Goal: Communication & Community: Answer question/provide support

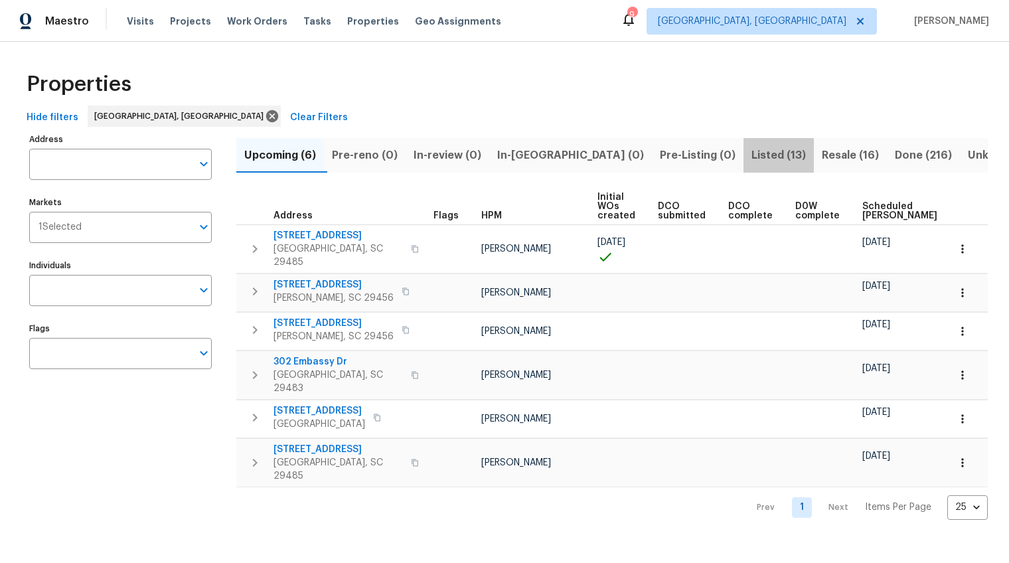
click at [751, 149] on span "Listed (13)" at bounding box center [778, 155] width 54 height 19
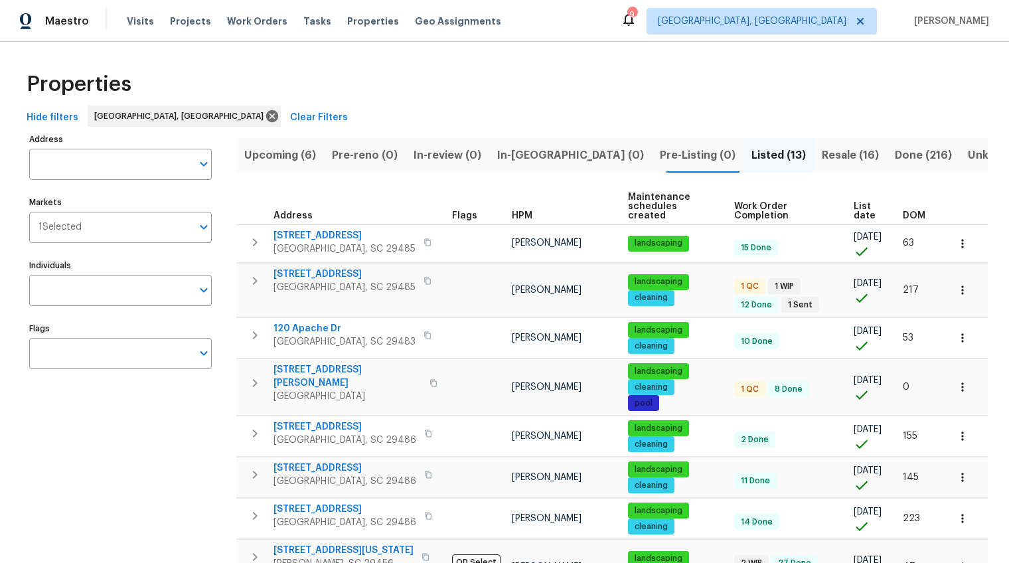
click at [910, 211] on span "DOM" at bounding box center [913, 215] width 23 height 9
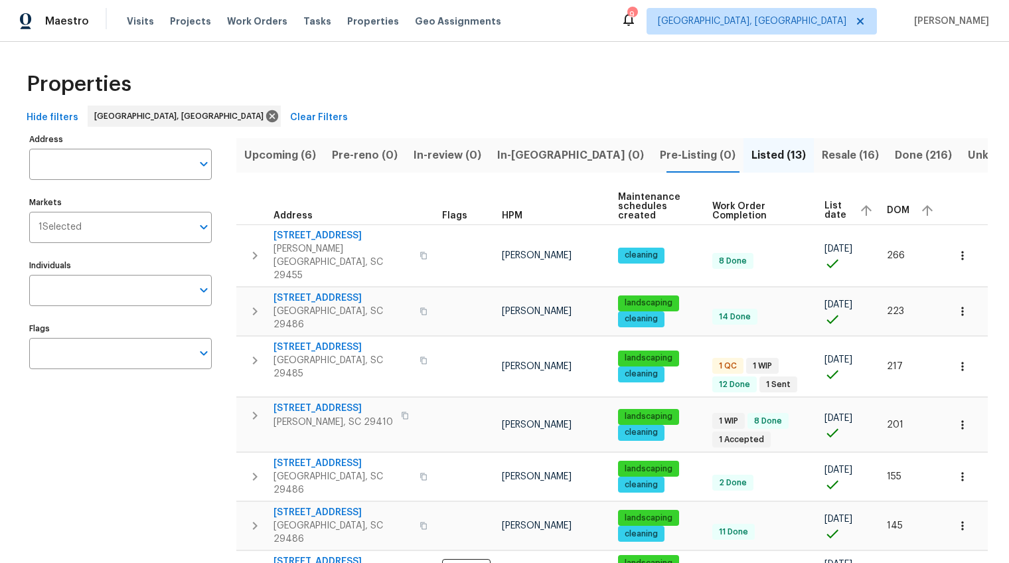
click at [900, 215] on div "DOM" at bounding box center [912, 210] width 50 height 20
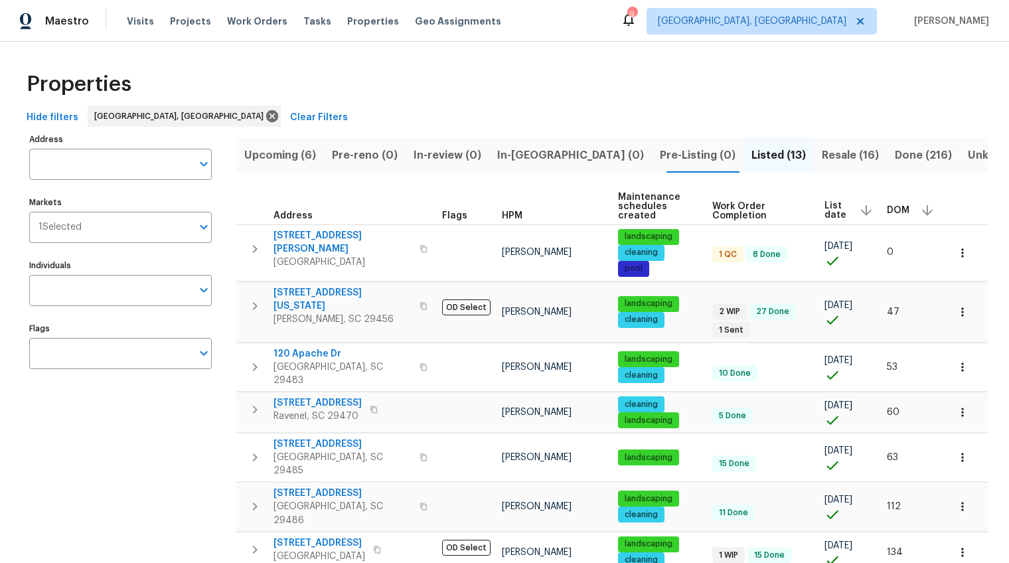
click at [895, 210] on span "DOM" at bounding box center [898, 210] width 23 height 9
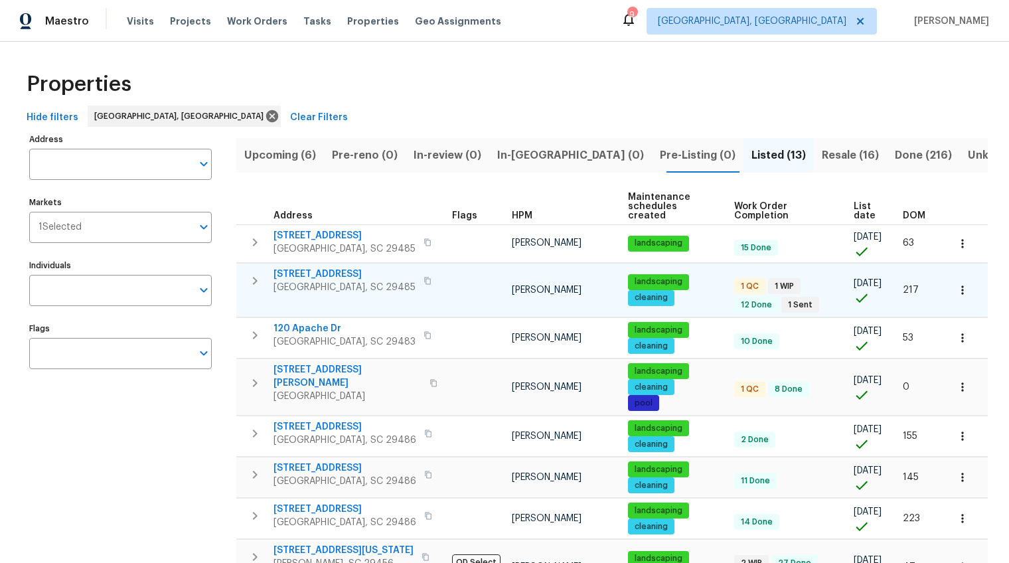
click at [322, 269] on span "105 Gambels Ln" at bounding box center [344, 273] width 142 height 13
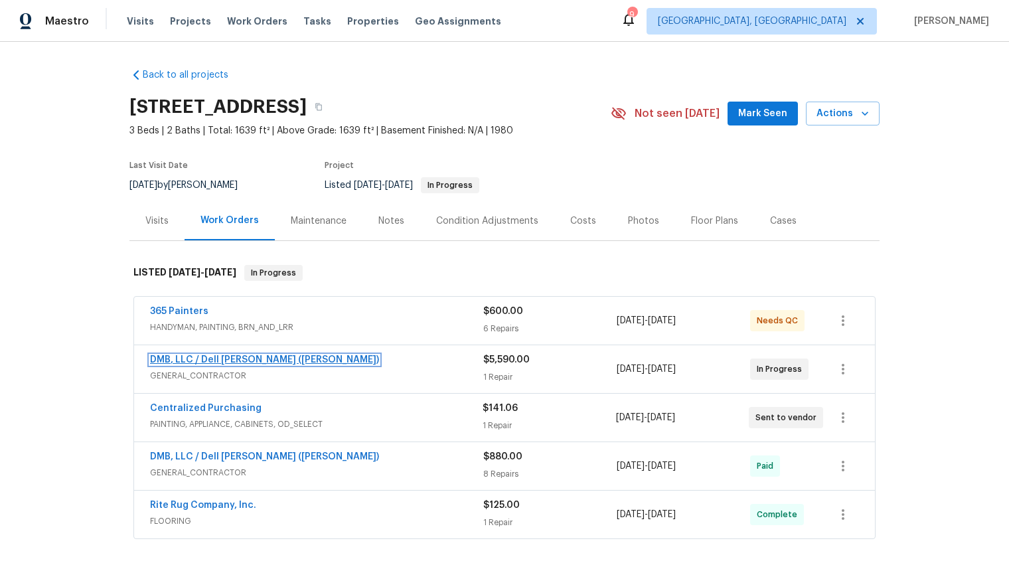
click at [257, 356] on link "DMB, LLC / Dell Bryson (Heise)" at bounding box center [264, 359] width 229 height 9
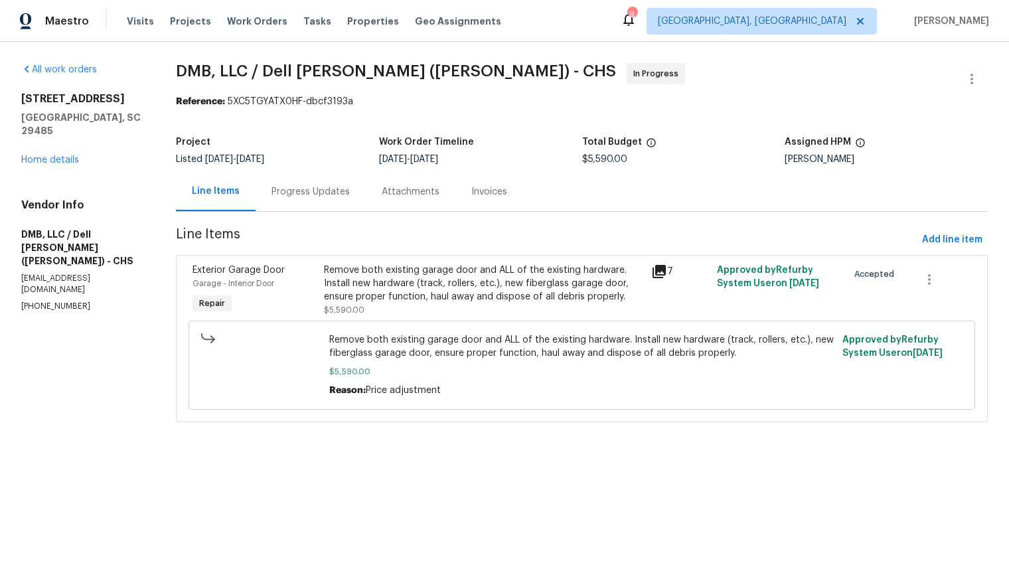
click at [317, 196] on div "Progress Updates" at bounding box center [310, 191] width 78 height 13
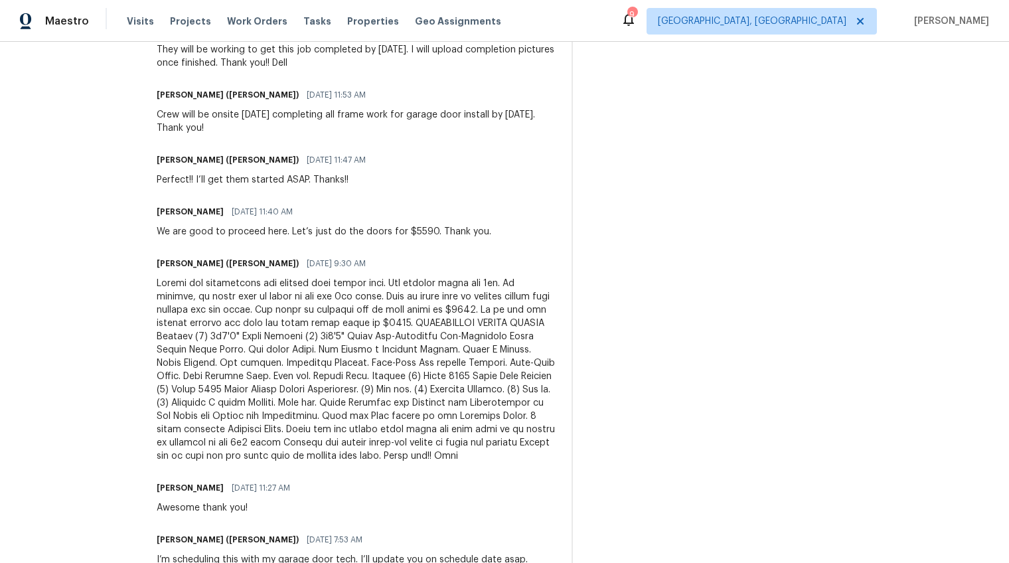
scroll to position [932, 0]
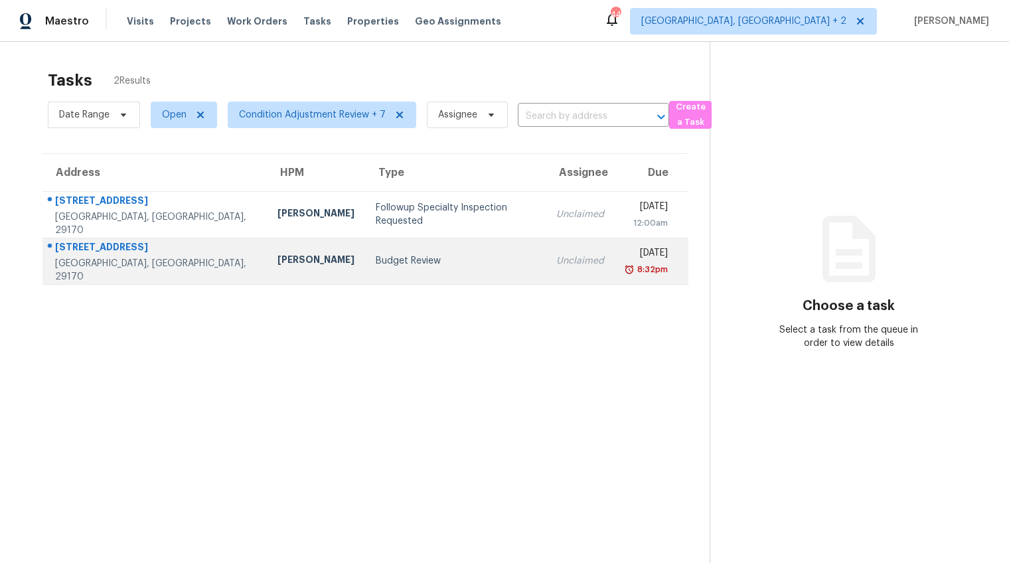
click at [109, 248] on div "204 Bayberry Ct" at bounding box center [155, 248] width 201 height 17
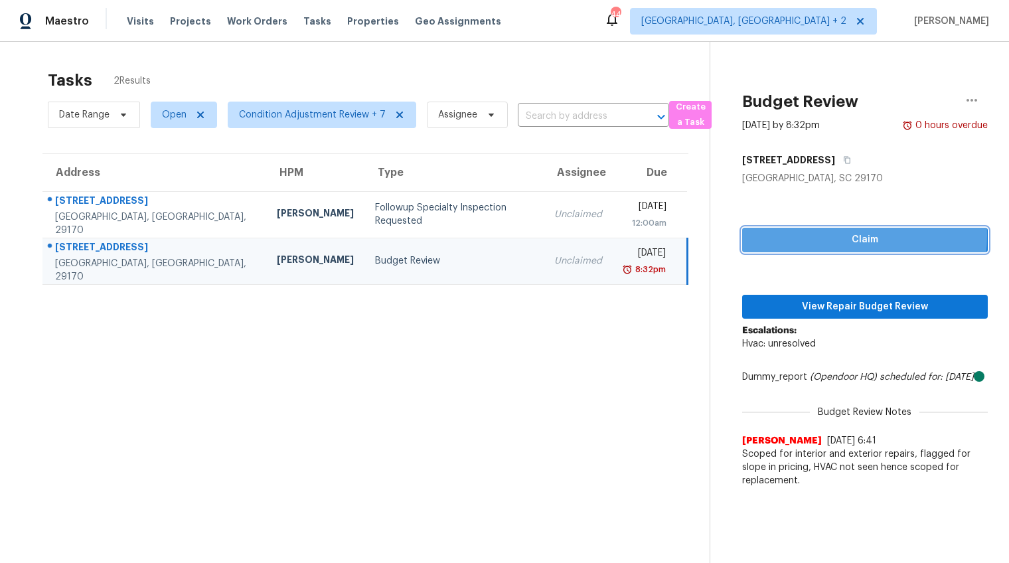
click at [800, 236] on span "Claim" at bounding box center [864, 240] width 224 height 17
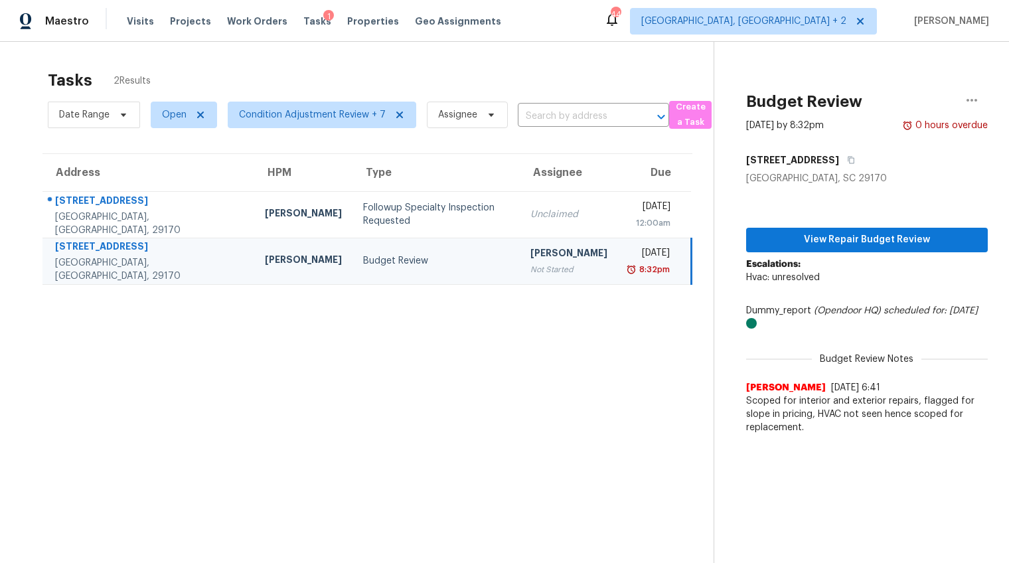
click at [793, 311] on div "Dummy_report (Opendoor HQ) scheduled for: 8/19/2025" at bounding box center [867, 317] width 242 height 27
click at [814, 226] on div "View Repair Budget Review Escalations: Hvac: unresolved Dummy_report (Opendoor …" at bounding box center [867, 312] width 242 height 255
click at [811, 237] on span "View Repair Budget Review" at bounding box center [866, 240] width 220 height 17
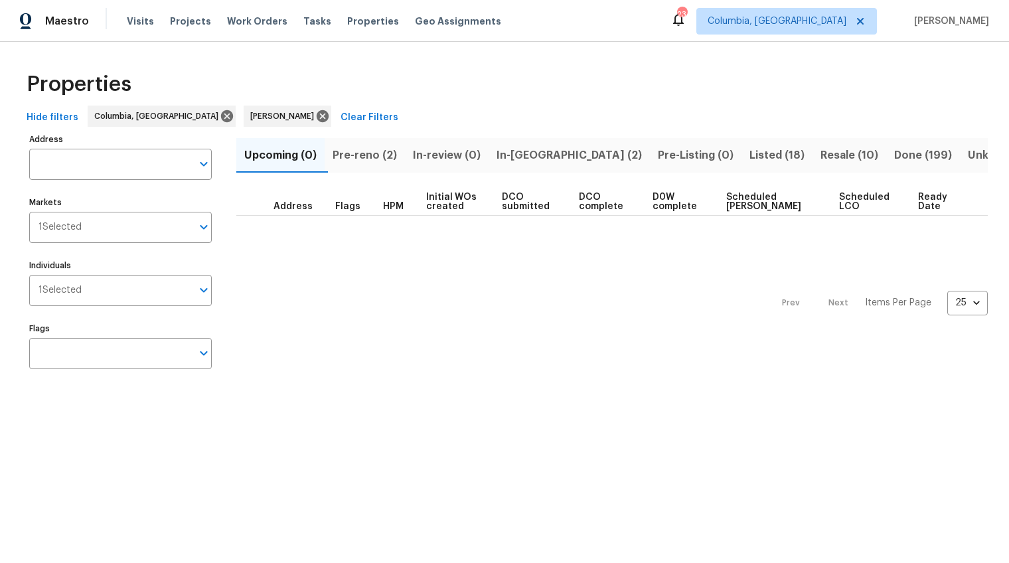
click at [352, 154] on span "Pre-reno (2)" at bounding box center [364, 155] width 64 height 19
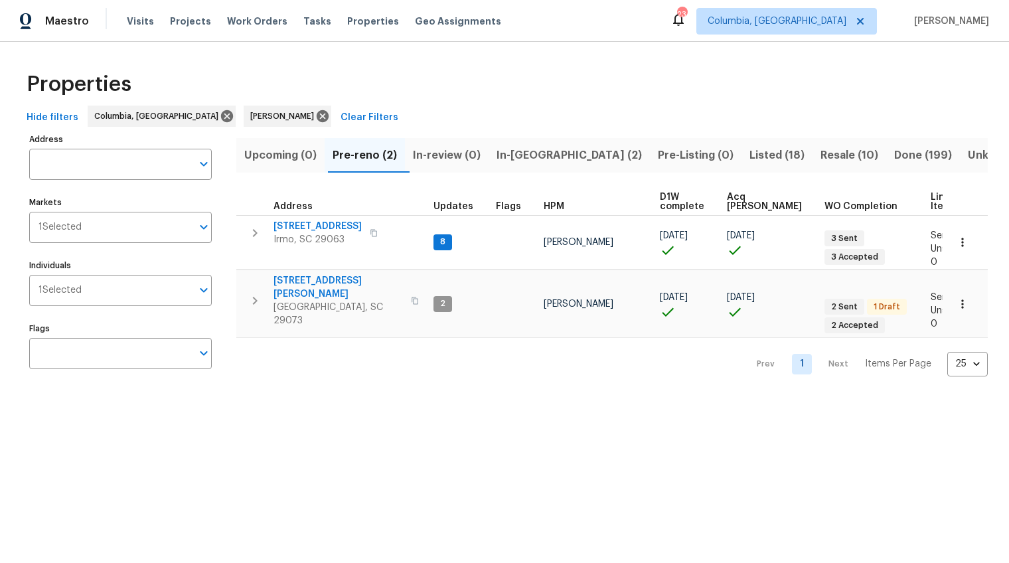
click at [535, 149] on span "In-reno (2)" at bounding box center [568, 155] width 145 height 19
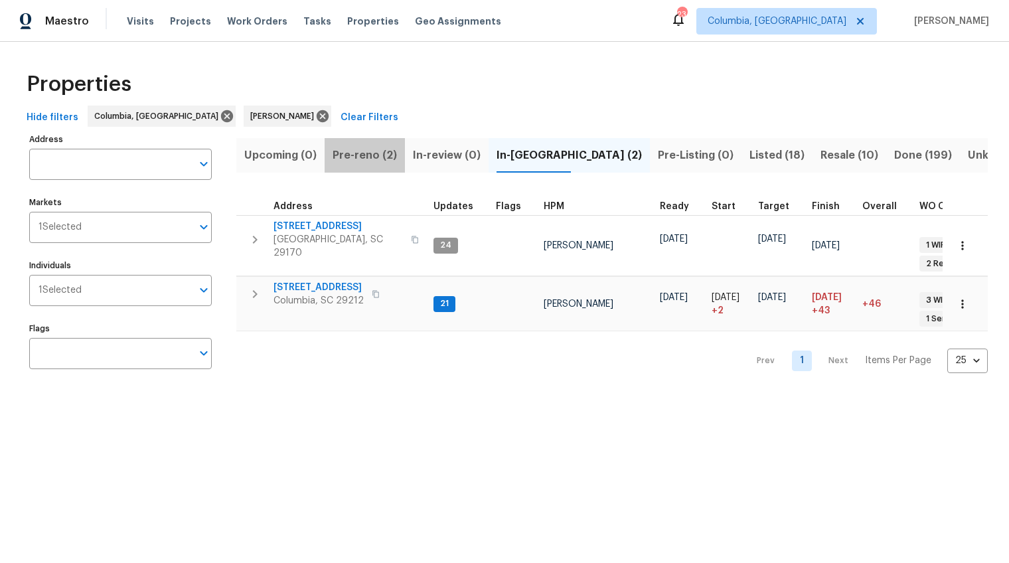
click at [360, 151] on span "Pre-reno (2)" at bounding box center [364, 155] width 64 height 19
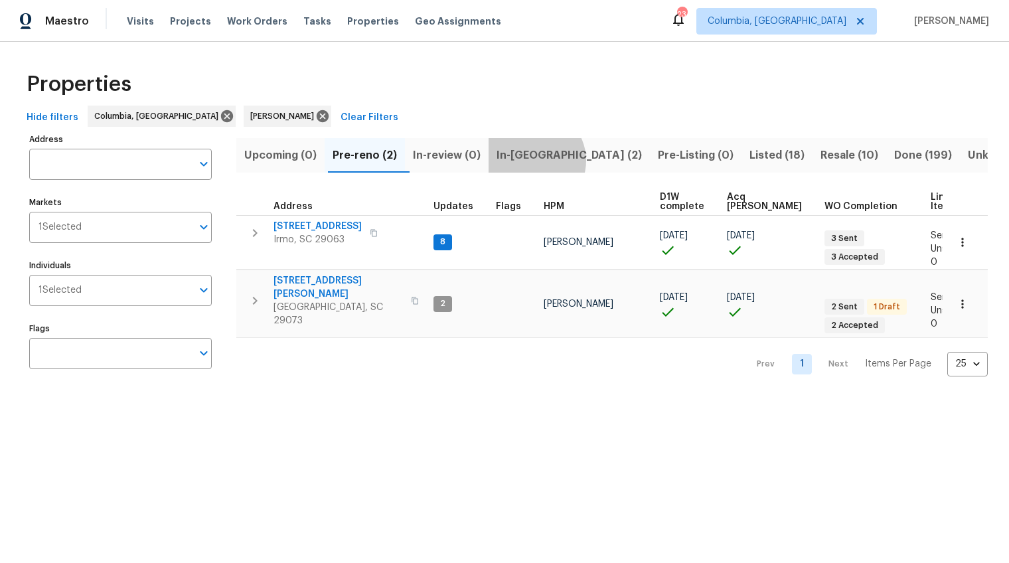
click at [542, 160] on span "In-reno (2)" at bounding box center [568, 155] width 145 height 19
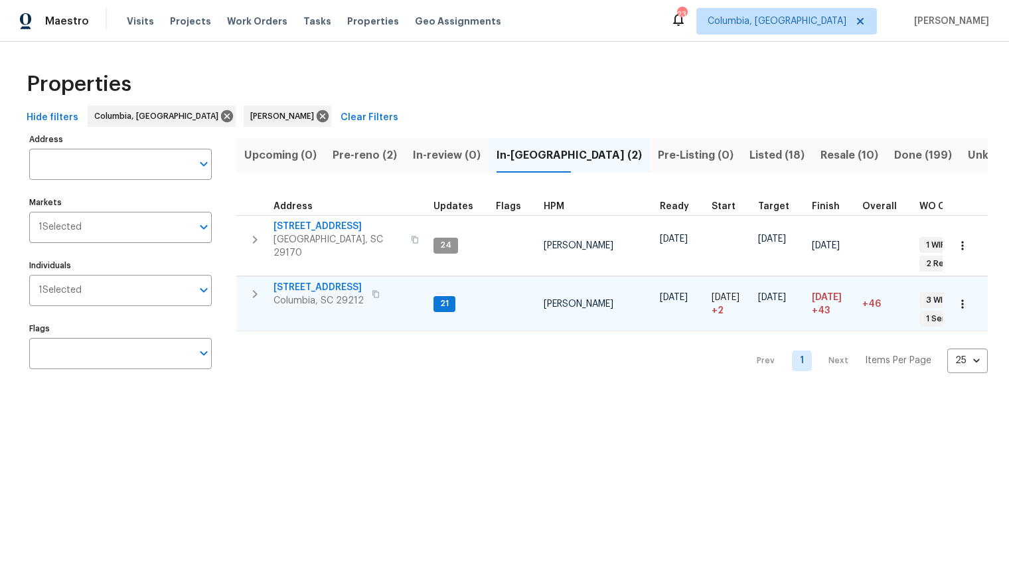
click at [322, 281] on span "217 Woodwinds Dr" at bounding box center [318, 287] width 90 height 13
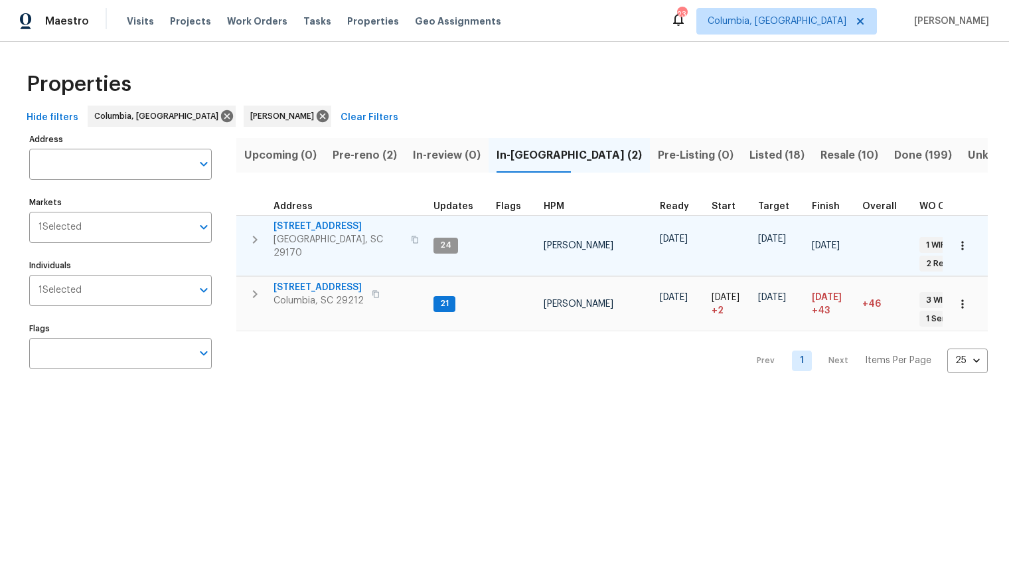
click at [324, 223] on span "179 Cherry Grove Dr" at bounding box center [337, 226] width 129 height 13
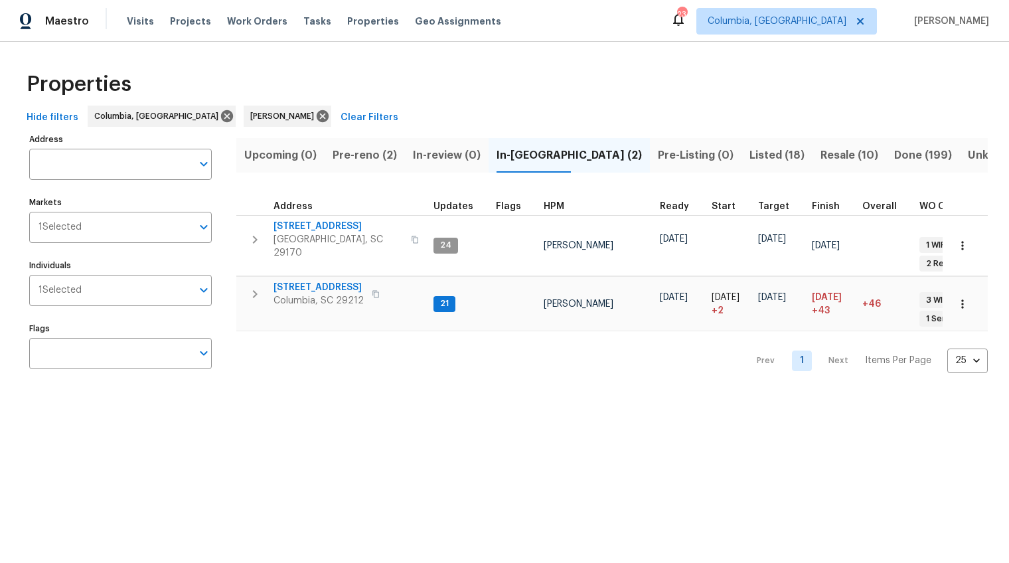
click at [389, 154] on span "Pre-reno (2)" at bounding box center [364, 155] width 64 height 19
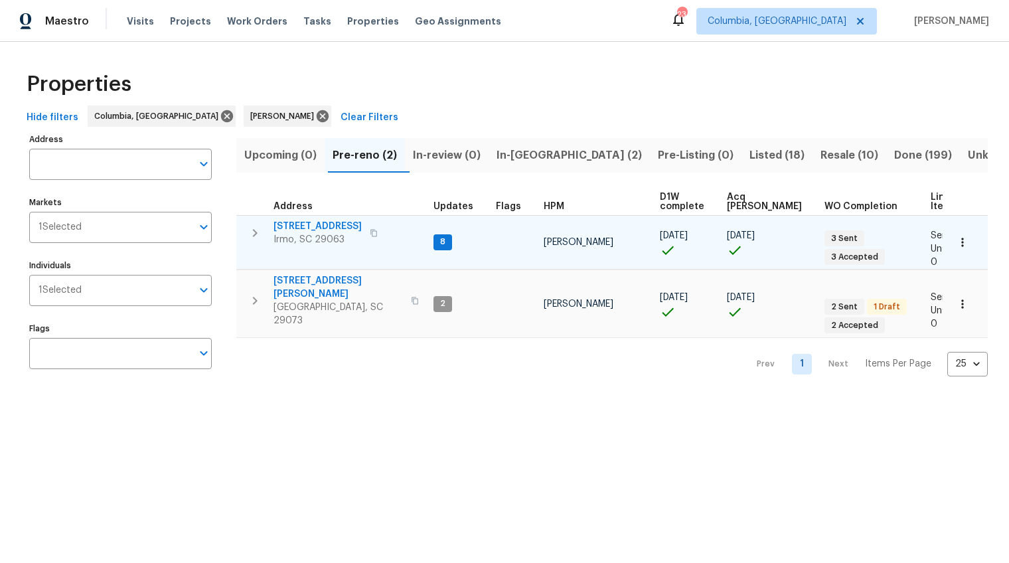
click at [307, 226] on span "105 Kenton Ct" at bounding box center [317, 226] width 88 height 13
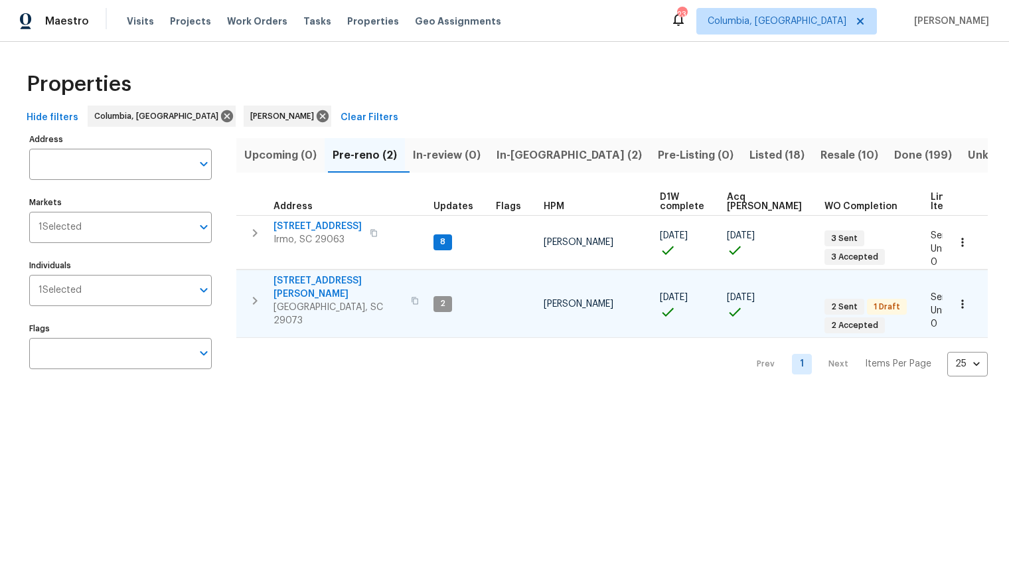
click at [295, 274] on span "112 Wesley Ct" at bounding box center [337, 287] width 129 height 27
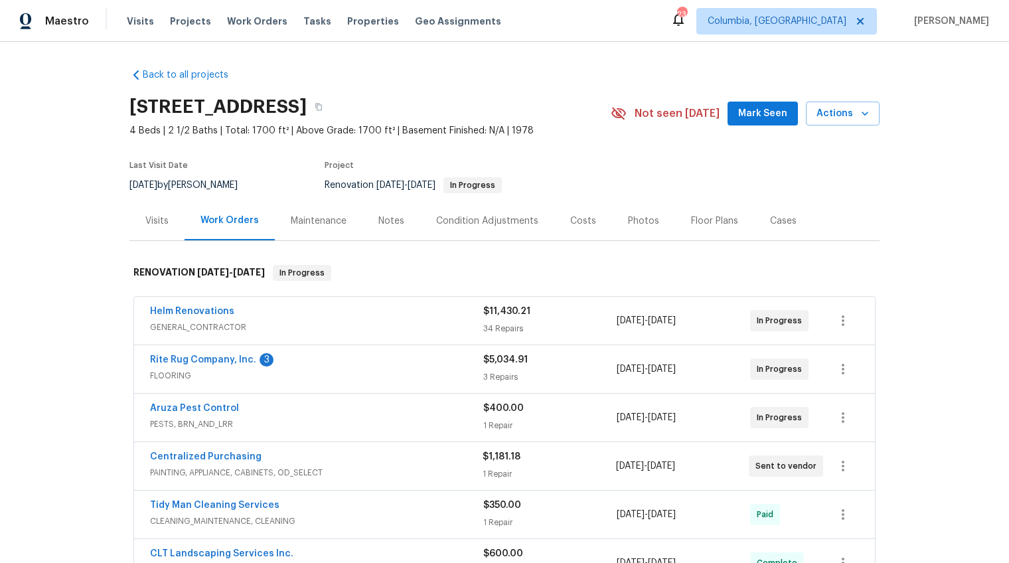
click at [380, 222] on div "Notes" at bounding box center [391, 220] width 26 height 13
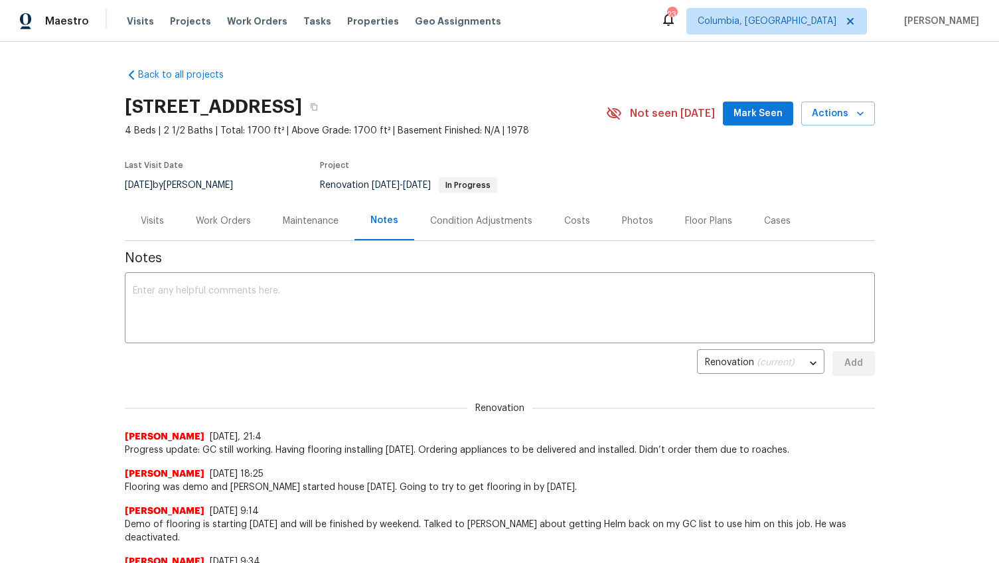
scroll to position [4, 0]
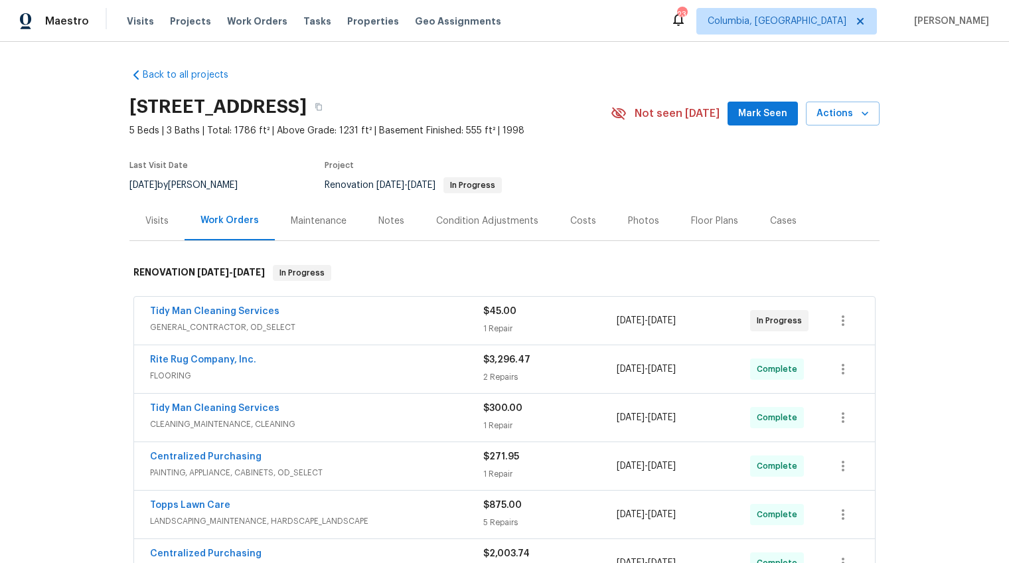
click at [363, 216] on div "Notes" at bounding box center [391, 220] width 58 height 39
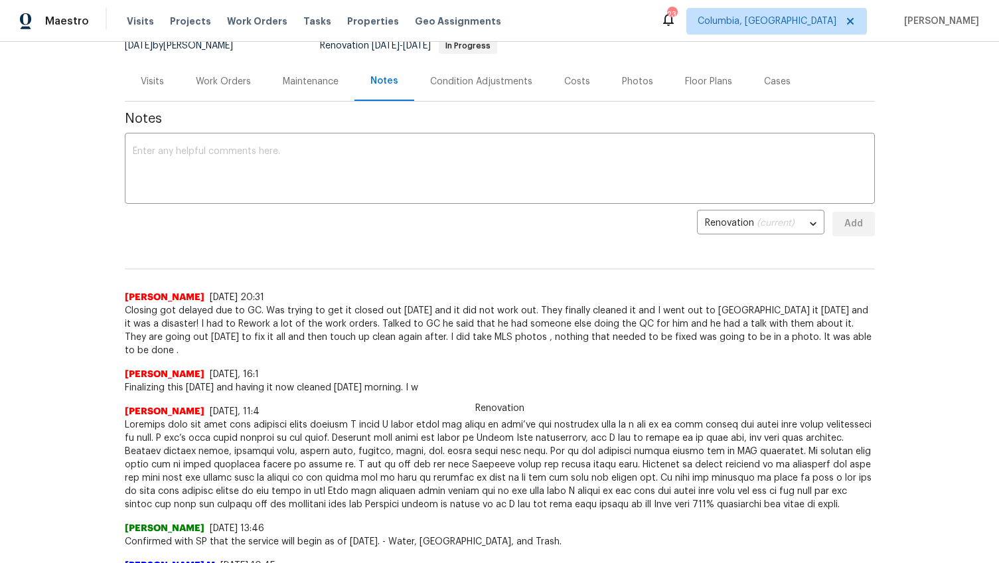
scroll to position [141, 0]
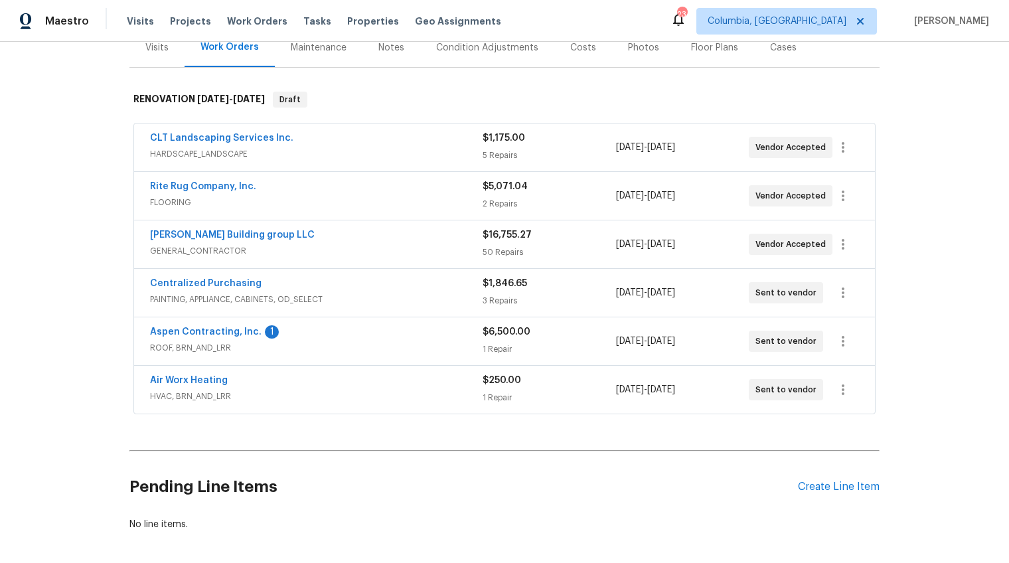
scroll to position [172, 0]
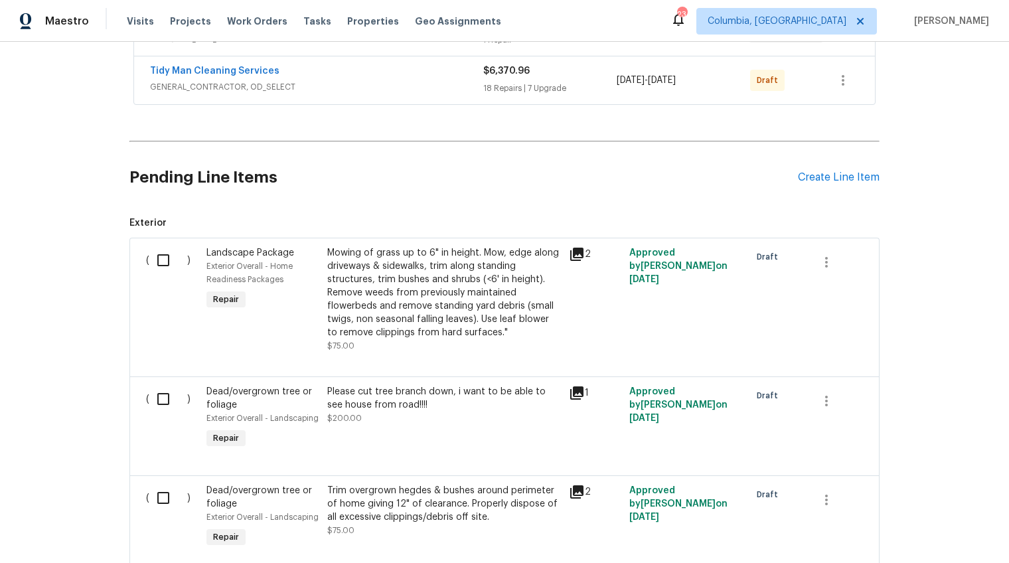
scroll to position [478, 0]
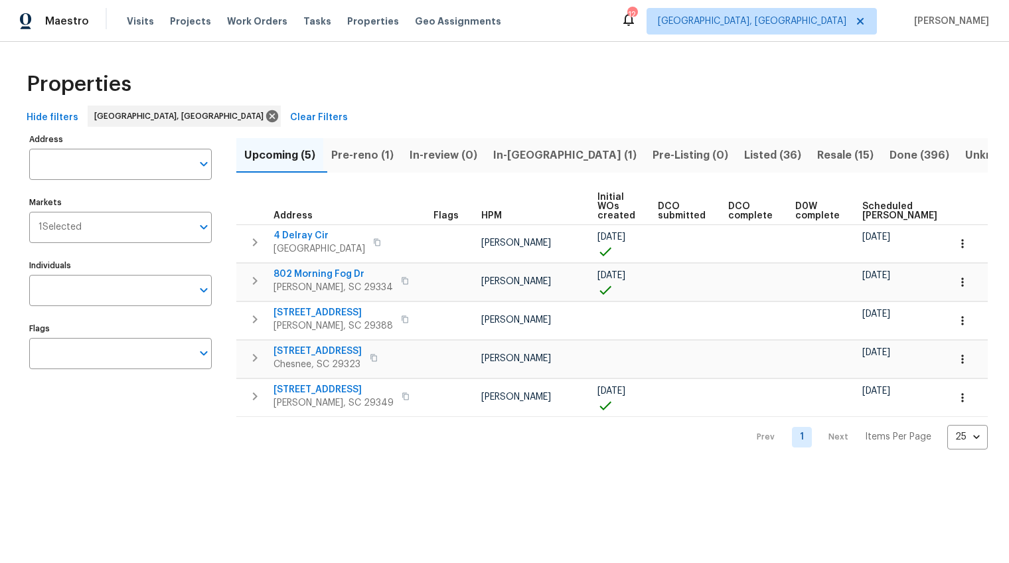
click at [862, 207] on span "Scheduled COE" at bounding box center [899, 211] width 75 height 19
click at [386, 158] on span "Pre-reno (1)" at bounding box center [362, 155] width 62 height 19
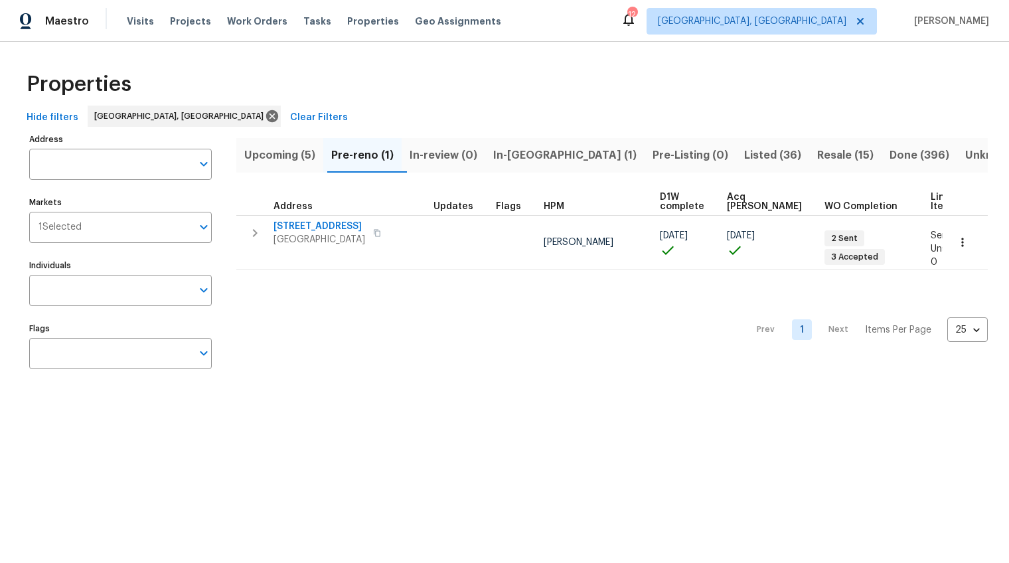
click at [526, 151] on span "In-reno (1)" at bounding box center [564, 155] width 143 height 19
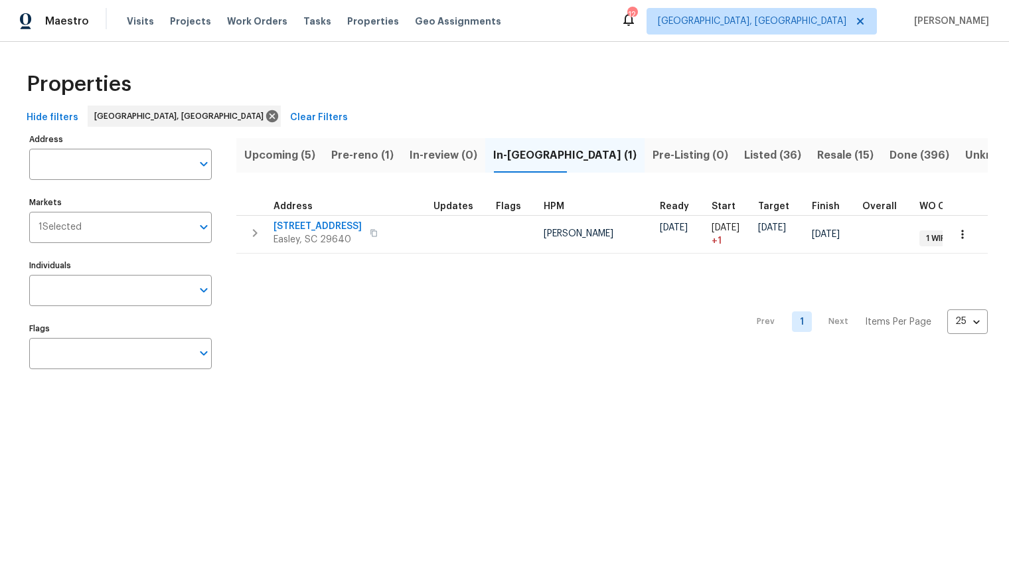
click at [278, 150] on span "Upcoming (5)" at bounding box center [279, 155] width 71 height 19
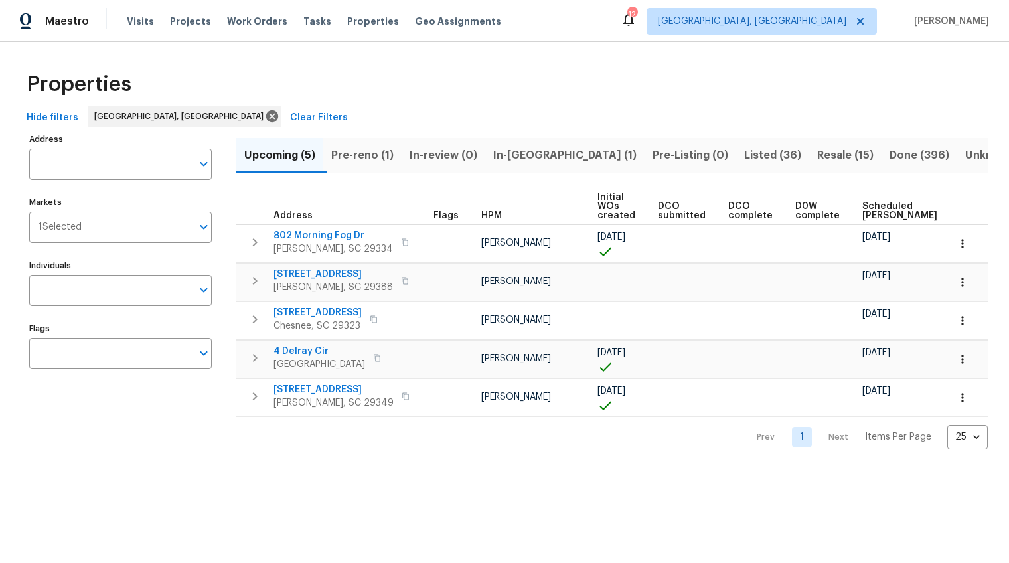
click at [867, 210] on span "Scheduled COE" at bounding box center [899, 211] width 75 height 19
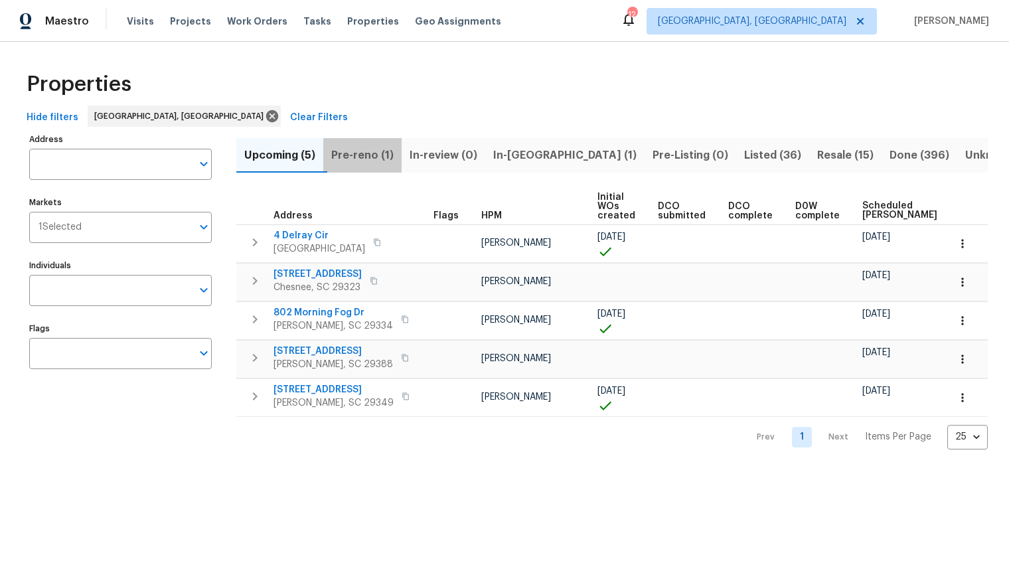
click at [393, 155] on span "Pre-reno (1)" at bounding box center [362, 155] width 62 height 19
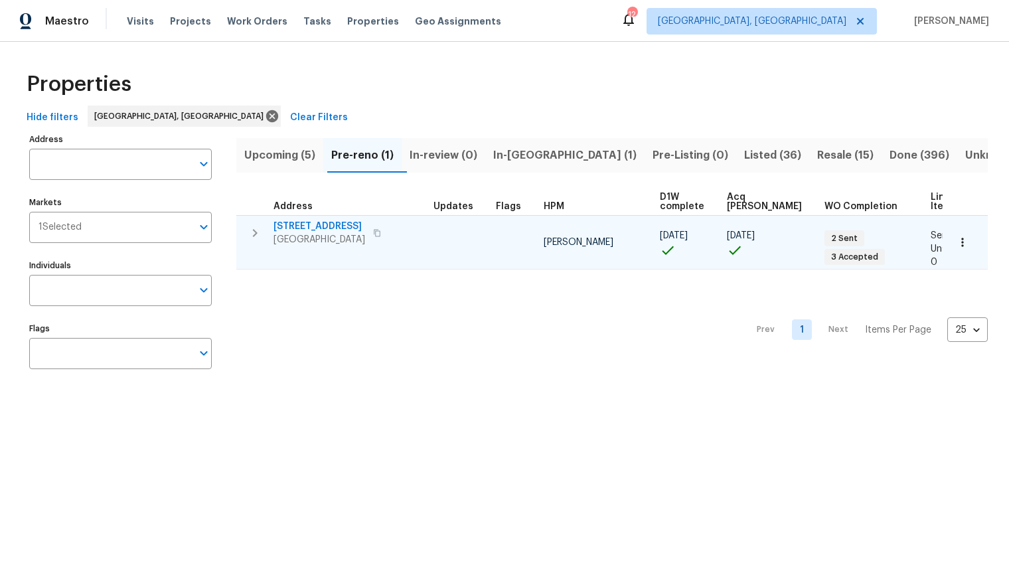
click at [344, 229] on span "272 Stonewood Crossing Dr" at bounding box center [319, 226] width 92 height 13
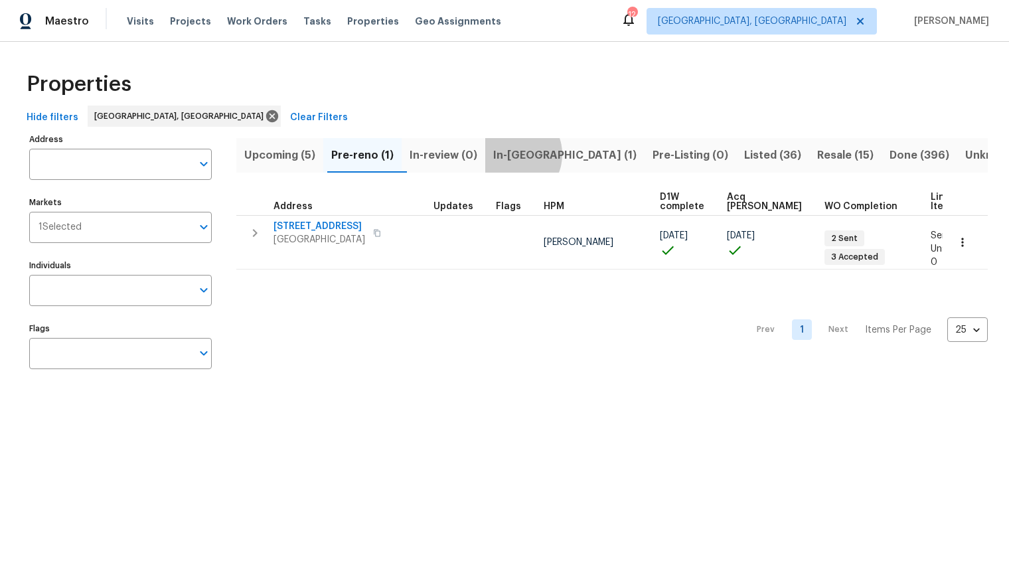
click at [521, 154] on span "In-reno (1)" at bounding box center [564, 155] width 143 height 19
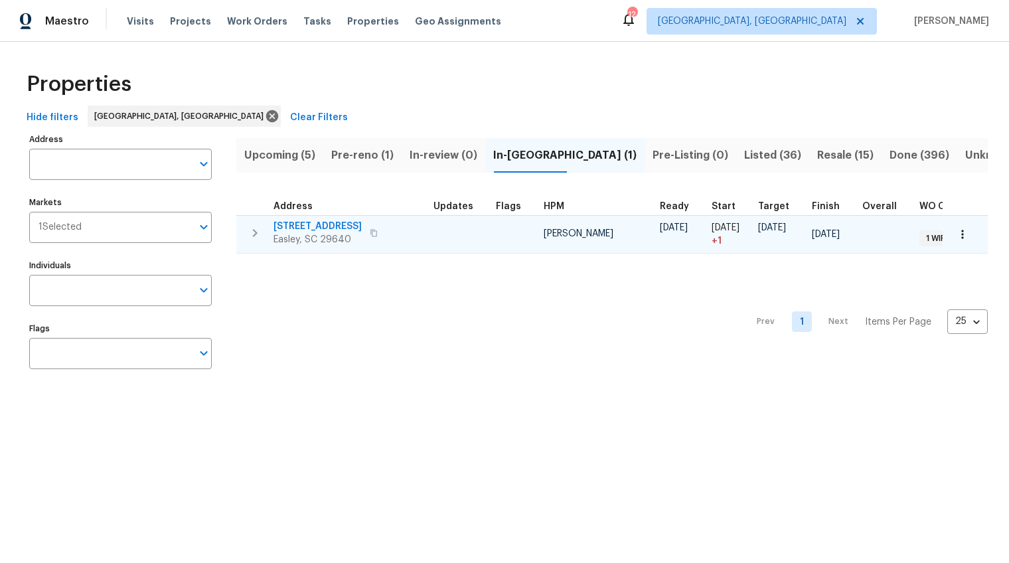
click at [334, 221] on span "218 Woodhaven Rd" at bounding box center [317, 226] width 88 height 13
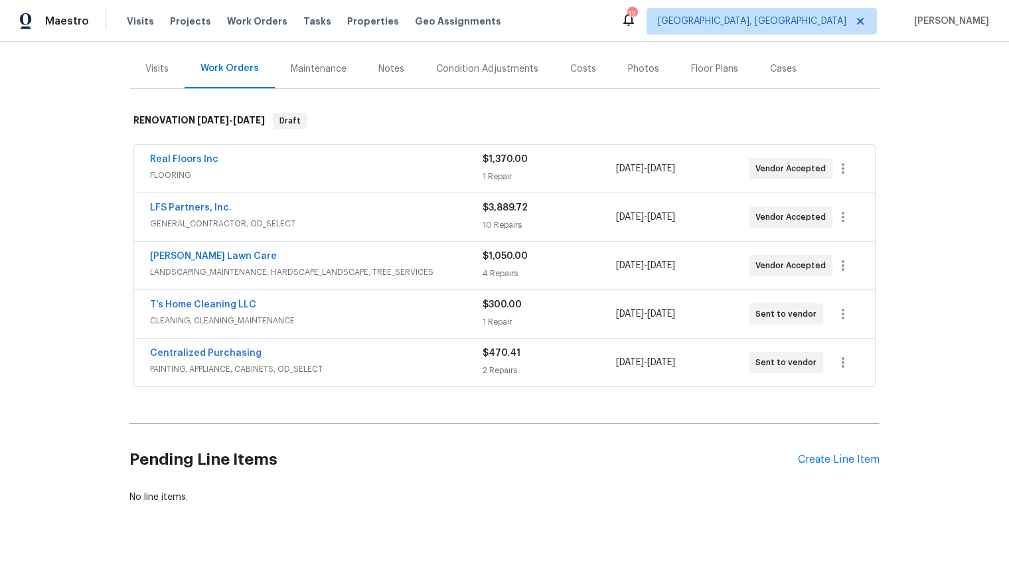
scroll to position [151, 0]
click at [576, 77] on div "Costs" at bounding box center [583, 70] width 26 height 13
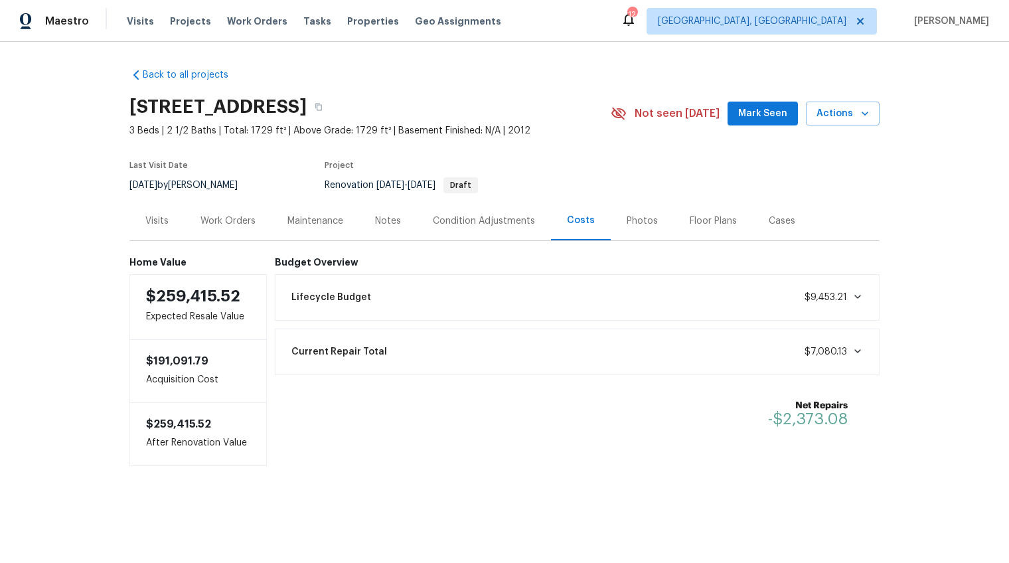
scroll to position [6, 0]
click at [397, 230] on div "Notes" at bounding box center [388, 220] width 58 height 39
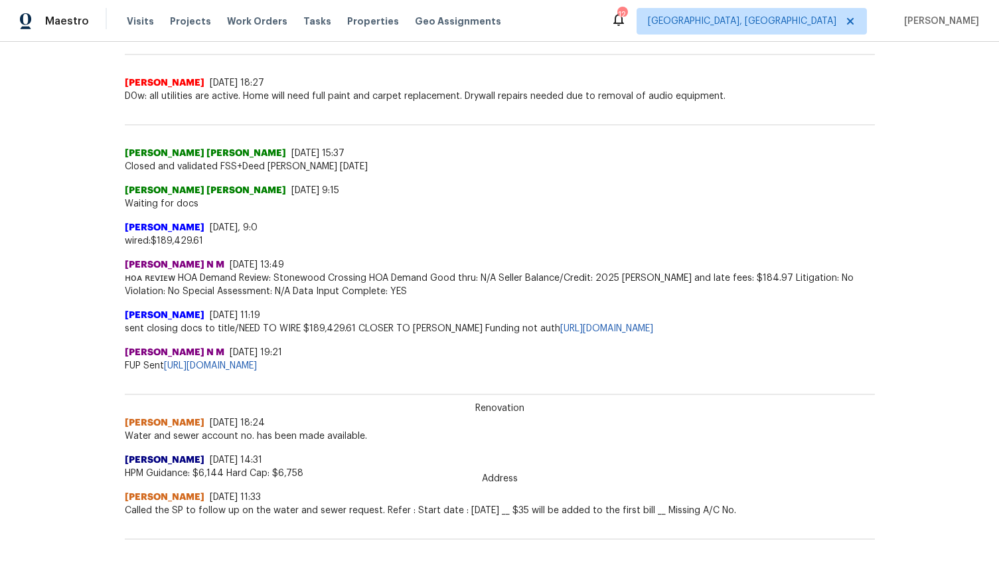
scroll to position [355, 0]
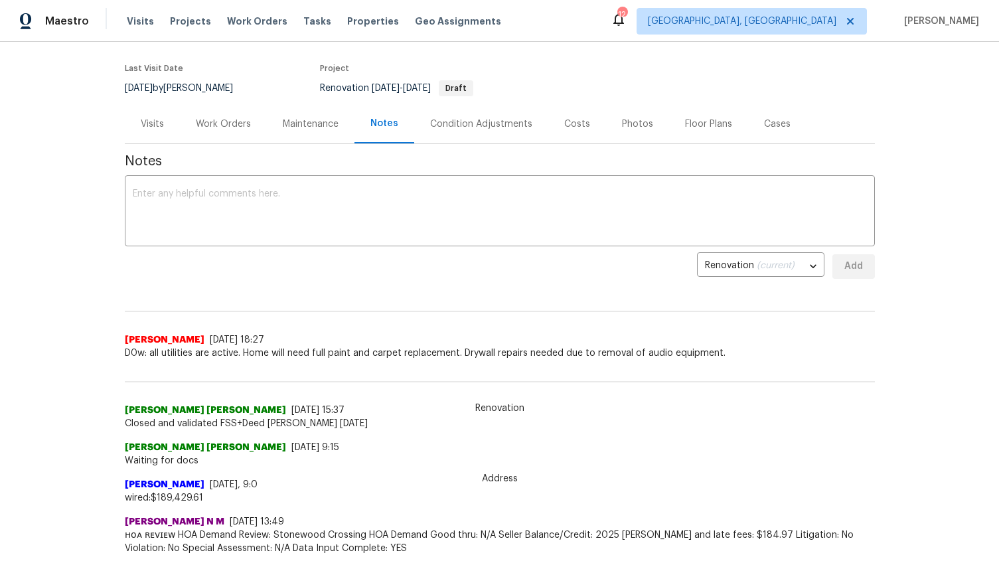
click at [573, 131] on div "Costs" at bounding box center [577, 123] width 26 height 13
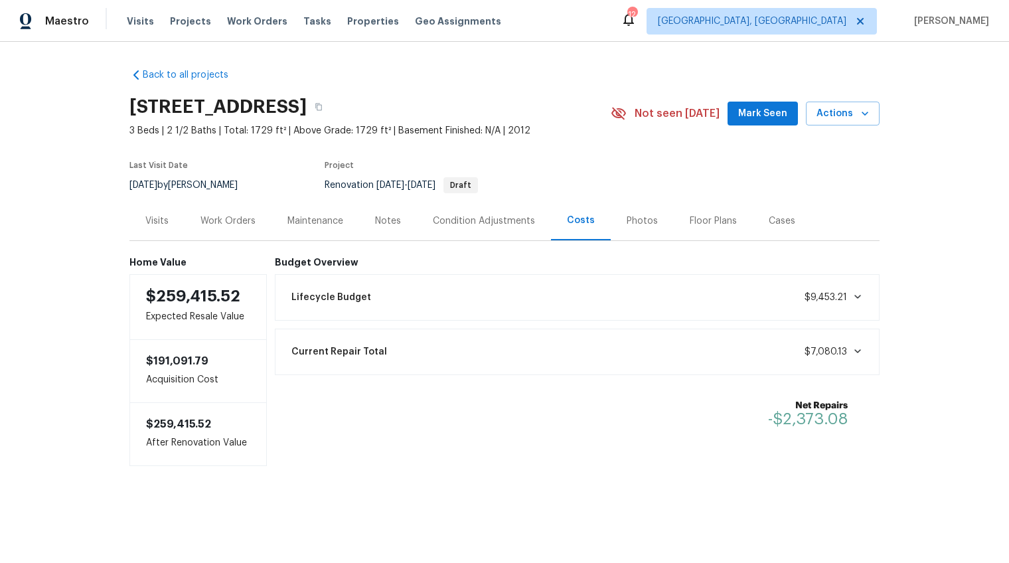
click at [231, 228] on div "Work Orders" at bounding box center [227, 220] width 55 height 13
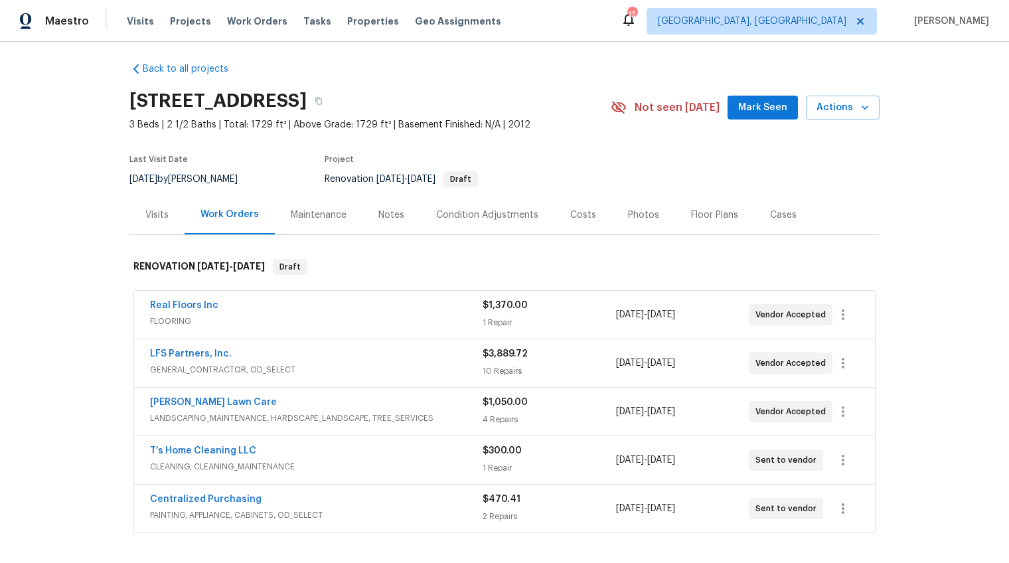
scroll to position [97, 0]
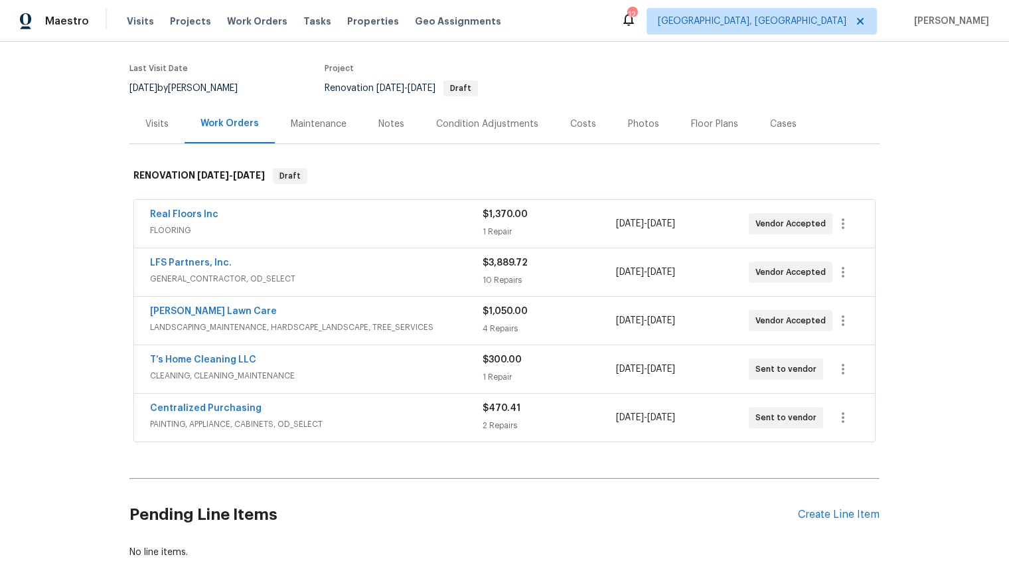
click at [570, 131] on div "Costs" at bounding box center [583, 123] width 26 height 13
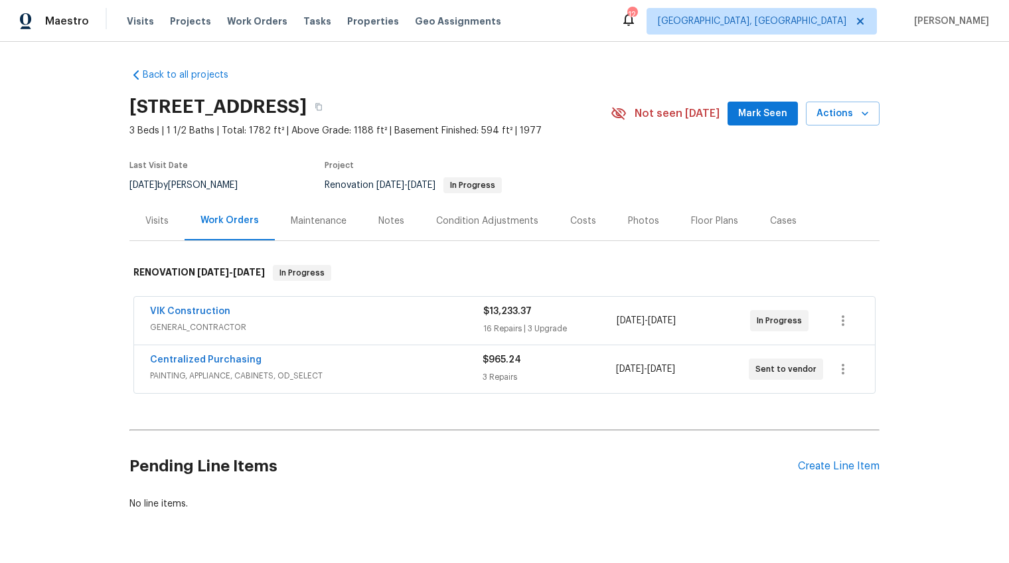
click at [379, 220] on div "Notes" at bounding box center [391, 220] width 26 height 13
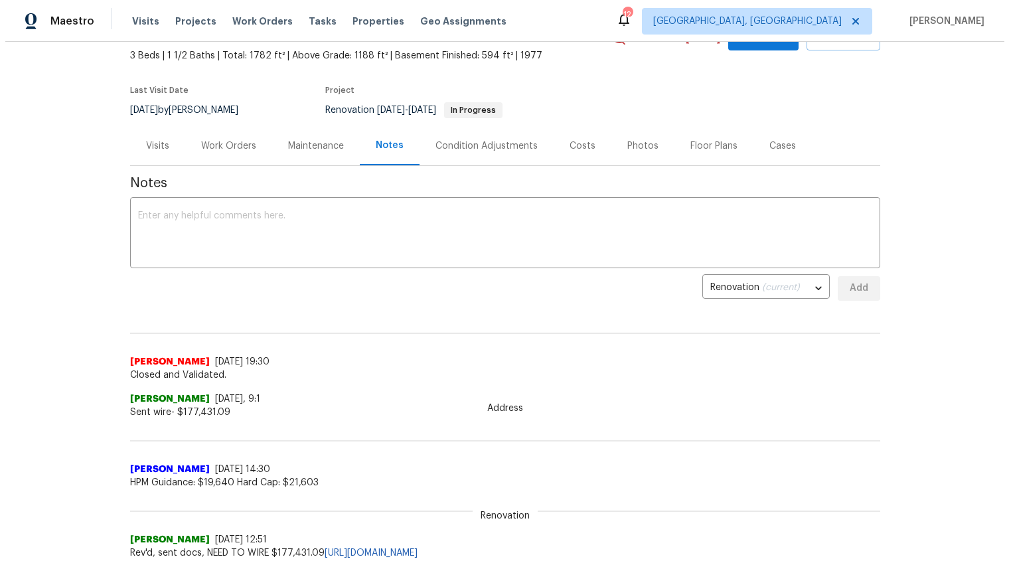
scroll to position [11, 0]
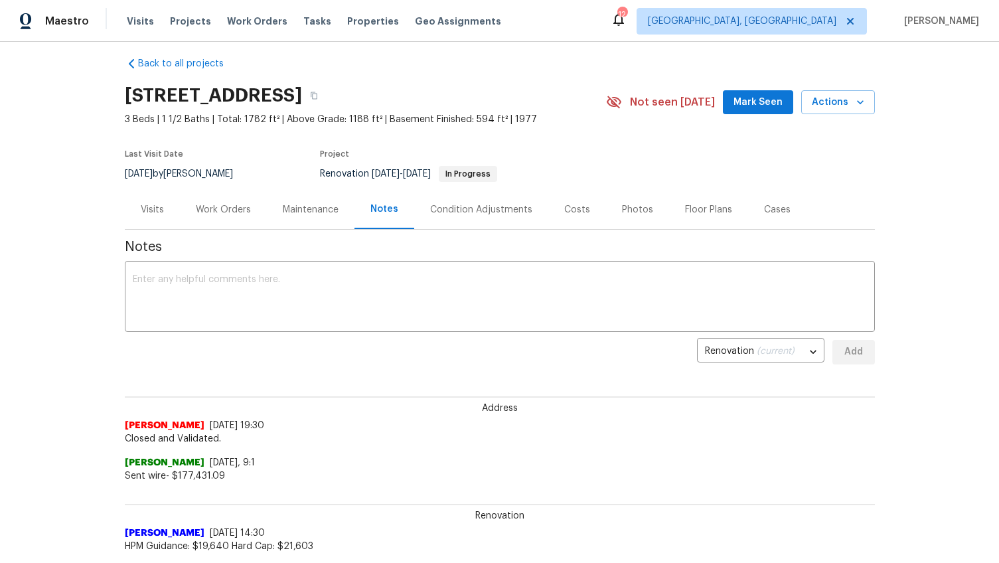
click at [570, 214] on div "Costs" at bounding box center [577, 209] width 26 height 13
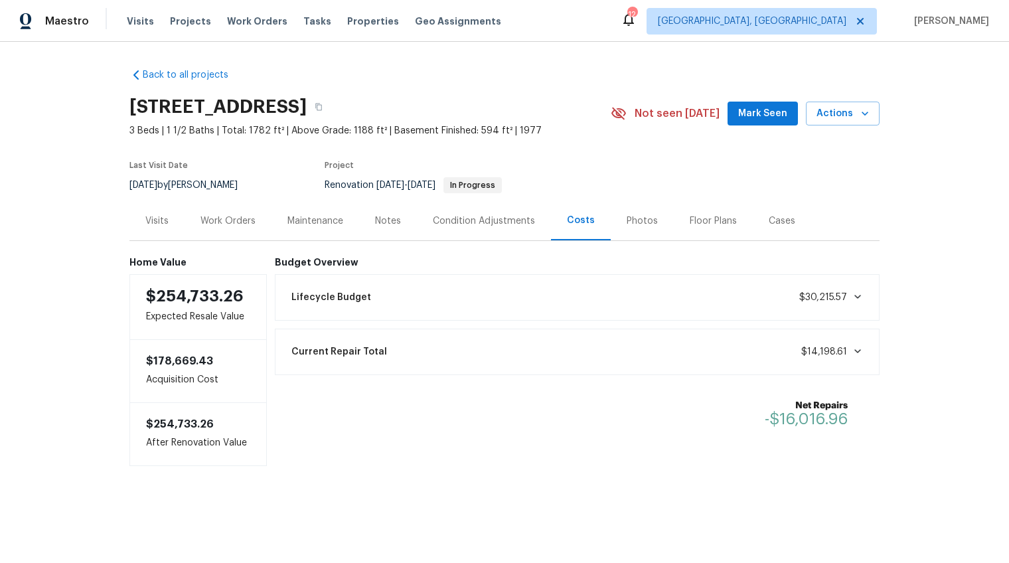
click at [230, 218] on div "Work Orders" at bounding box center [227, 220] width 55 height 13
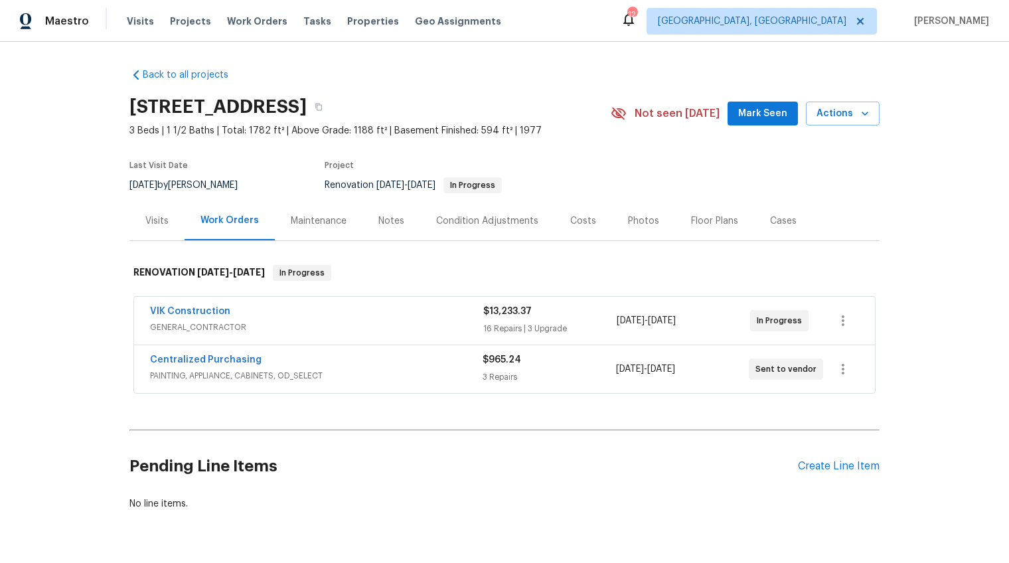
click at [426, 336] on div "VIK Construction GENERAL_CONTRACTOR $13,233.37 16 Repairs | 3 Upgrade 8/18/2025…" at bounding box center [504, 321] width 741 height 48
click at [378, 214] on div "Notes" at bounding box center [391, 220] width 26 height 13
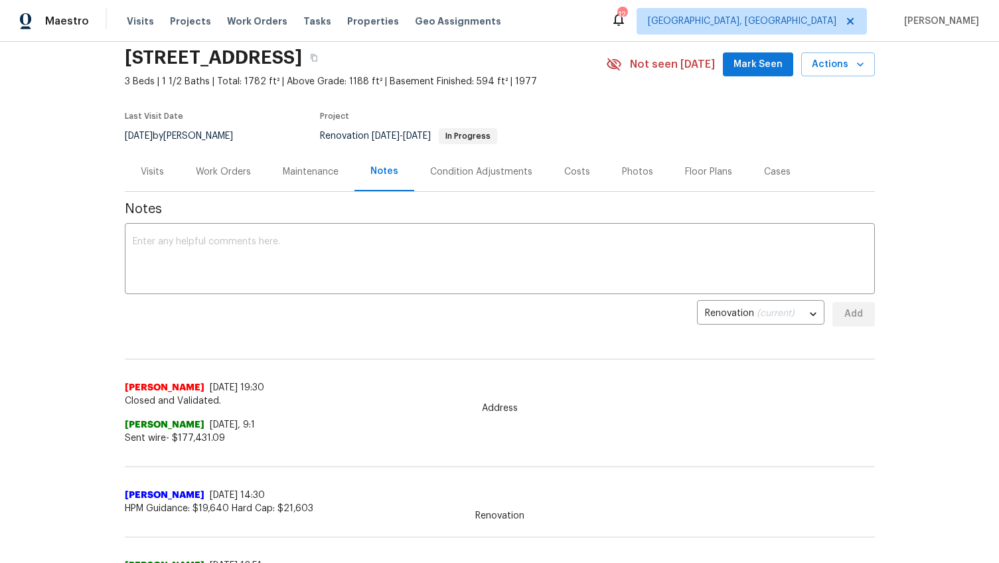
click at [230, 174] on div "Work Orders" at bounding box center [223, 171] width 55 height 13
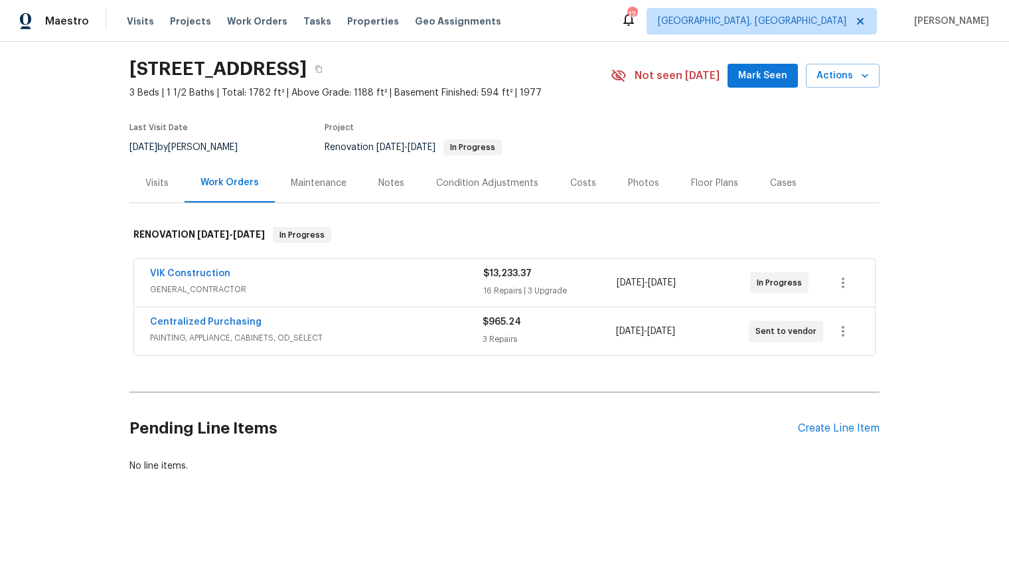
click at [427, 283] on span "GENERAL_CONTRACTOR" at bounding box center [316, 289] width 333 height 13
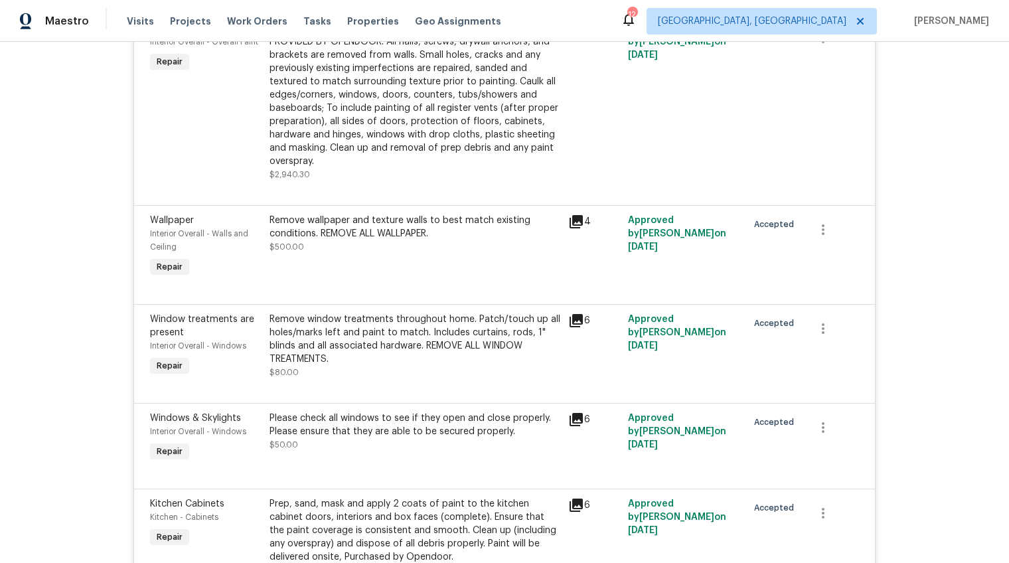
scroll to position [1623, 0]
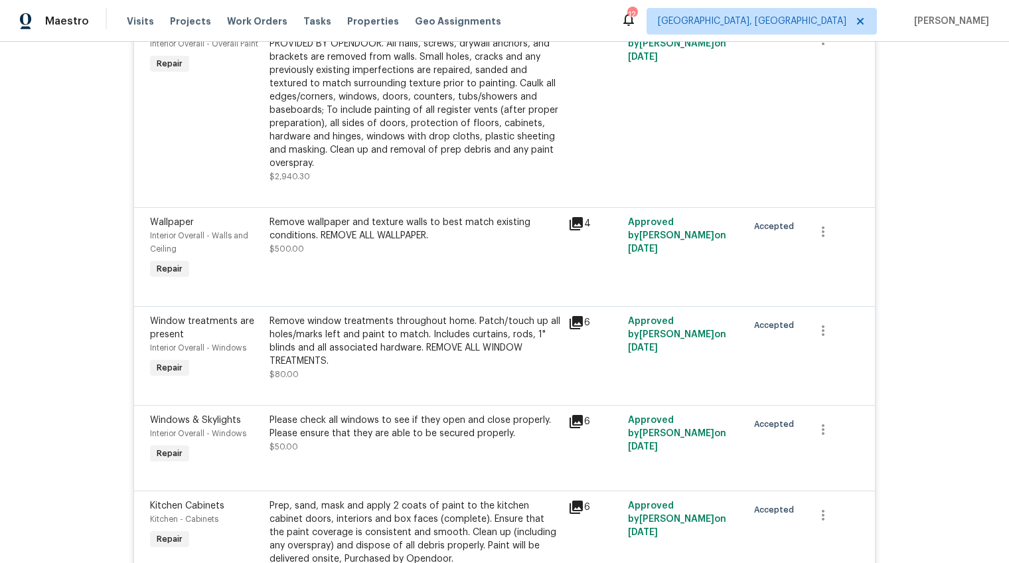
click at [372, 126] on div "Full Interior paint - (walls, ceilings, trim, and doors) - PAINT PROVIDED BY OP…" at bounding box center [414, 97] width 291 height 146
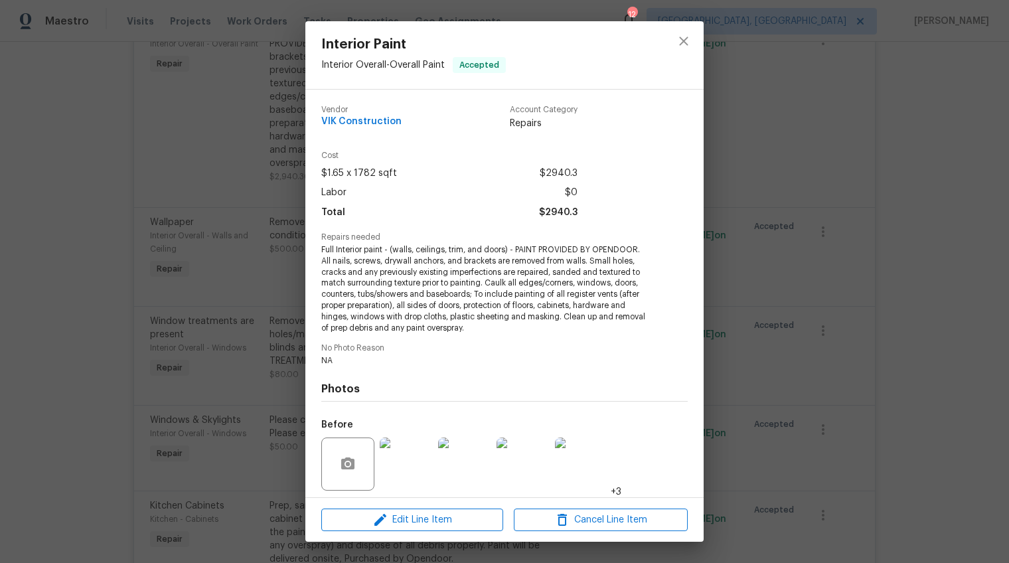
click at [773, 204] on div "Interior Paint Interior Overall - Overall Paint Accepted Vendor VIK Constructio…" at bounding box center [504, 281] width 1009 height 563
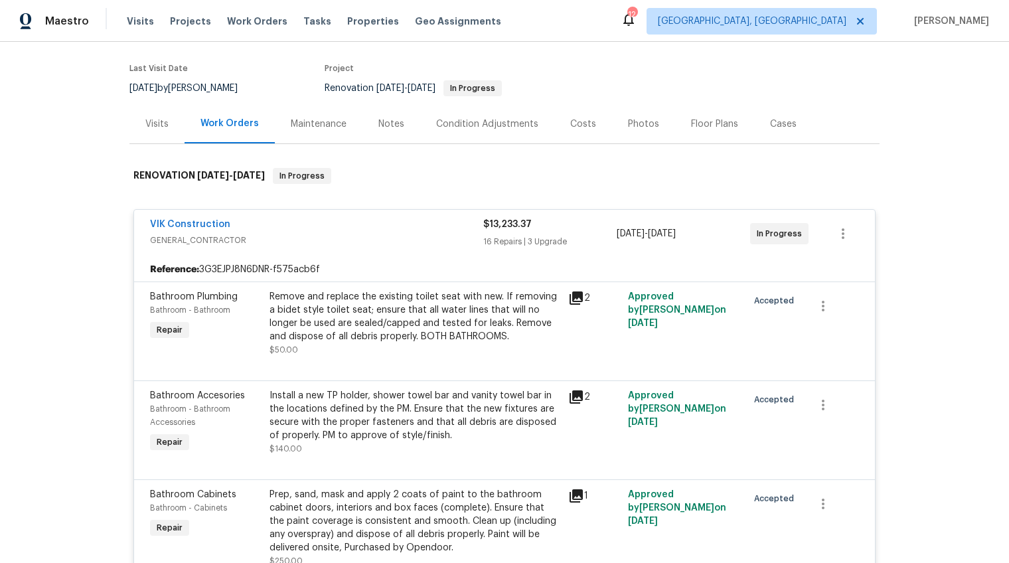
scroll to position [0, 0]
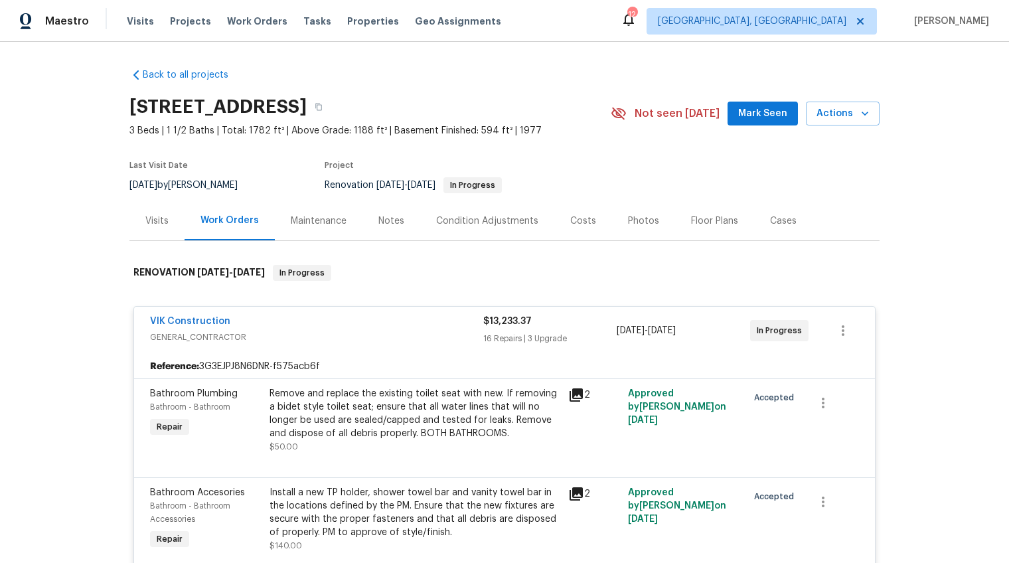
click at [372, 321] on div "VIK Construction" at bounding box center [316, 323] width 333 height 16
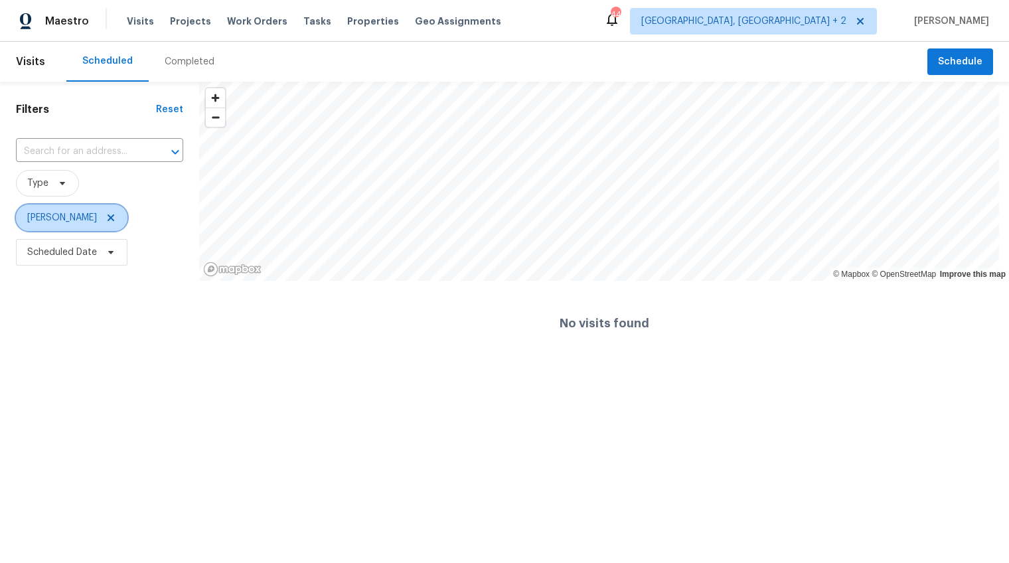
click at [106, 220] on icon at bounding box center [111, 217] width 11 height 11
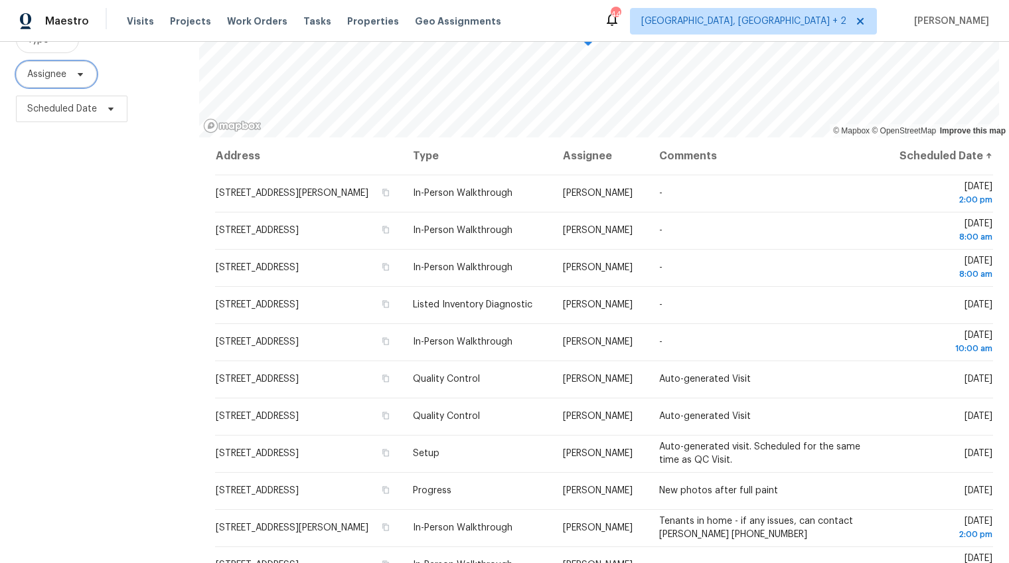
scroll to position [178, 0]
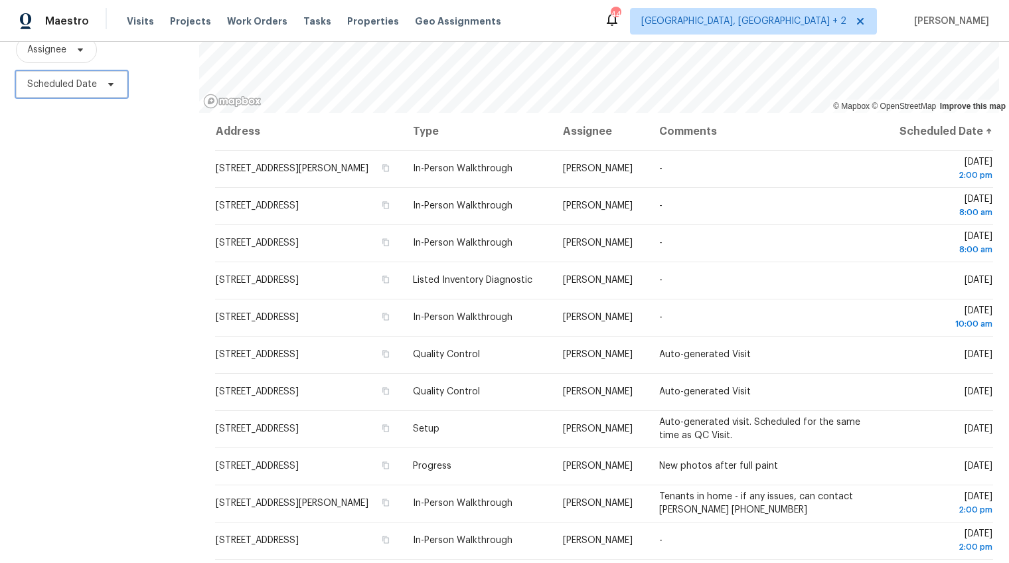
click at [96, 86] on span "Scheduled Date" at bounding box center [71, 84] width 111 height 27
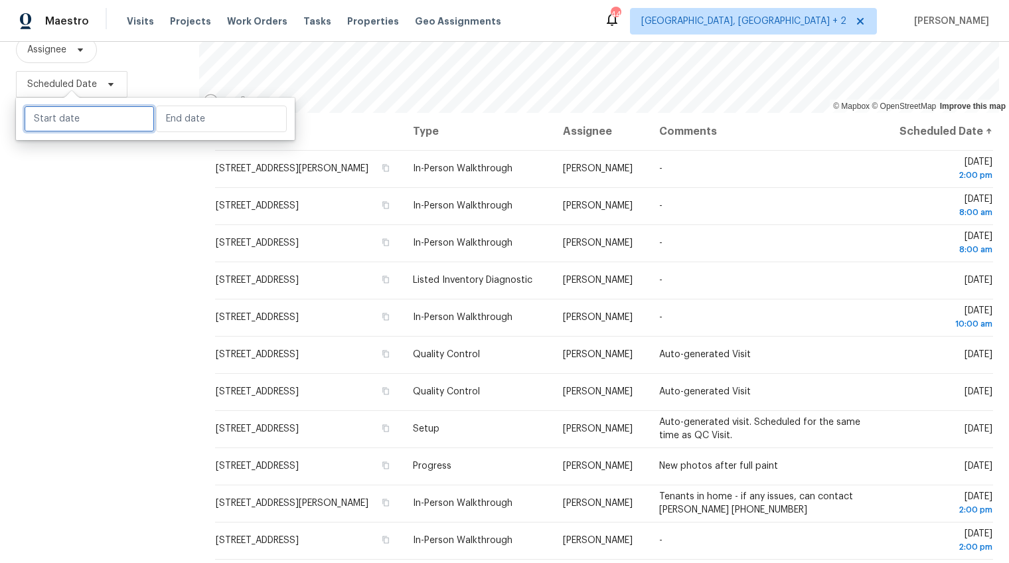
select select "7"
select select "2025"
select select "8"
select select "2025"
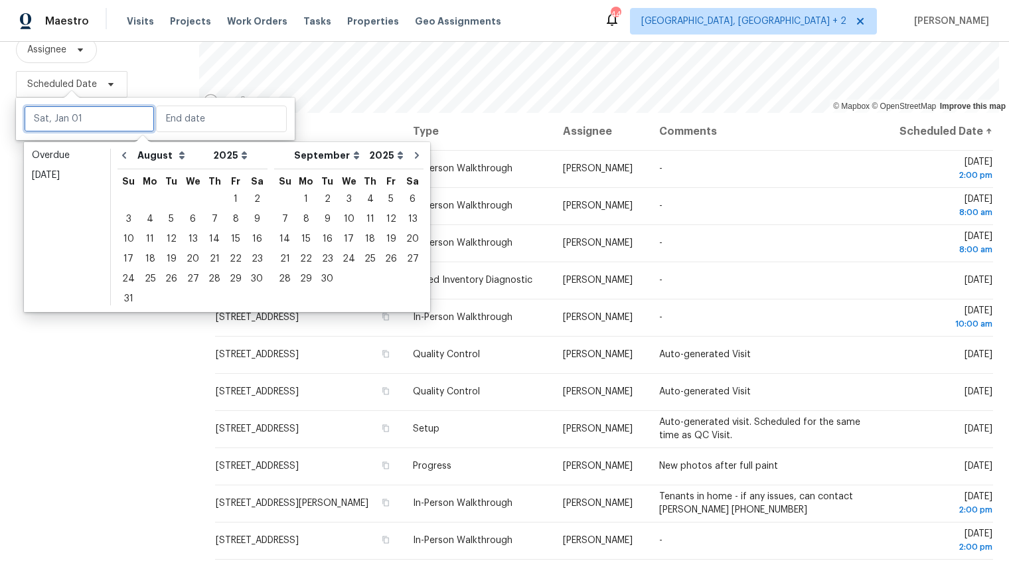
click at [98, 126] on input "text" at bounding box center [89, 119] width 131 height 27
click at [190, 255] on div "20" at bounding box center [193, 259] width 22 height 19
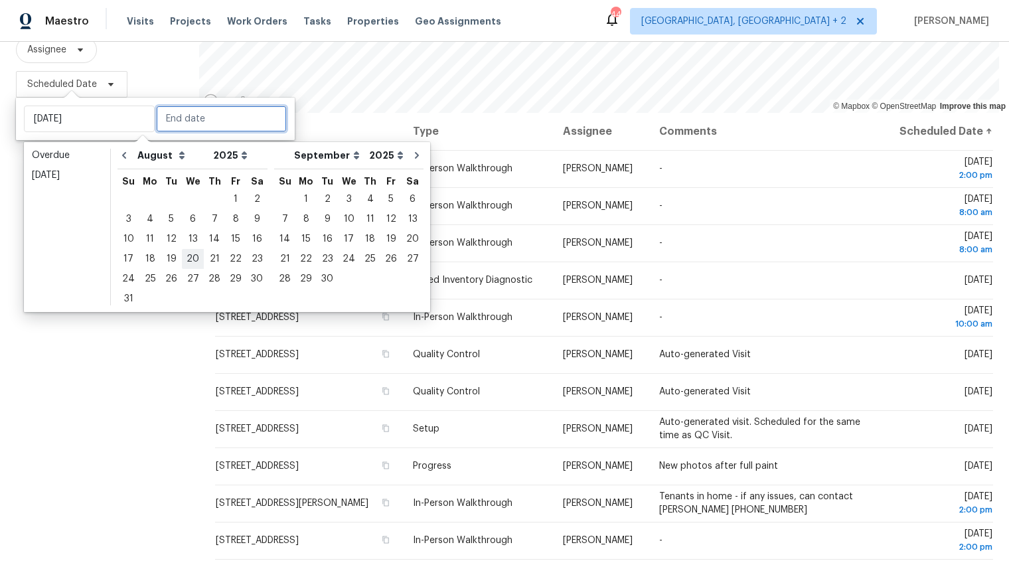
type input "[DATE]"
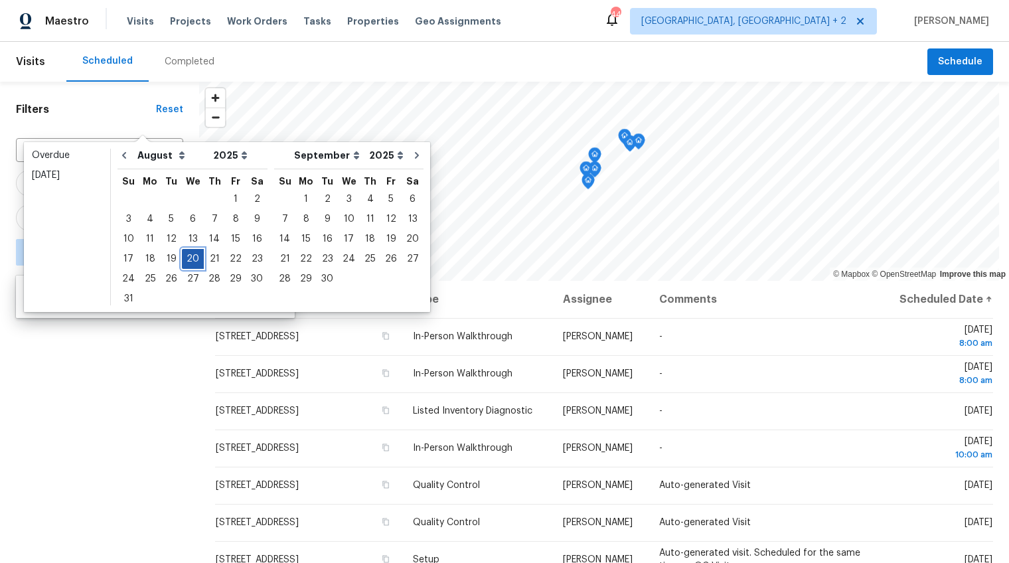
click at [190, 255] on div "20" at bounding box center [193, 259] width 22 height 19
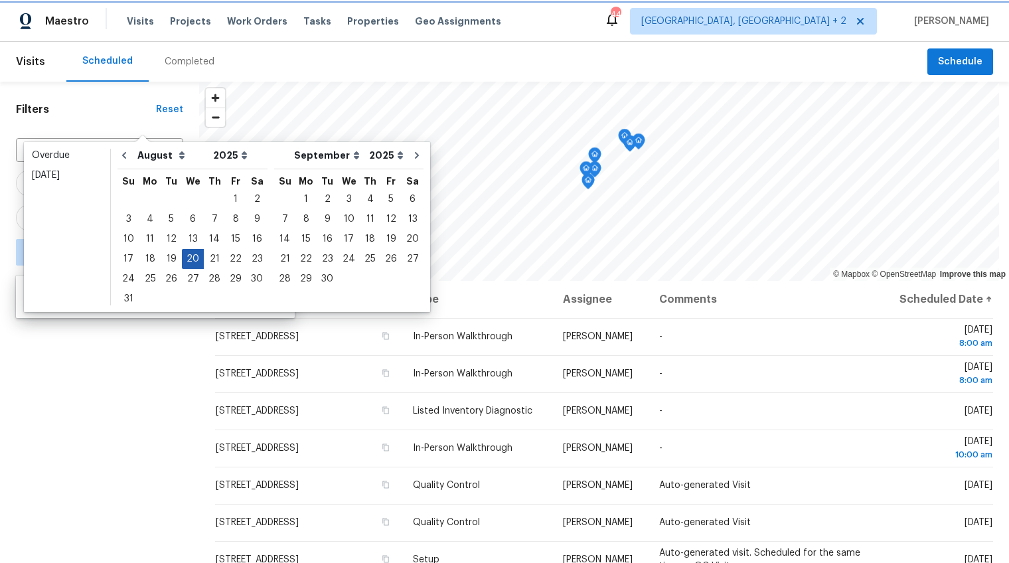
type input "[DATE]"
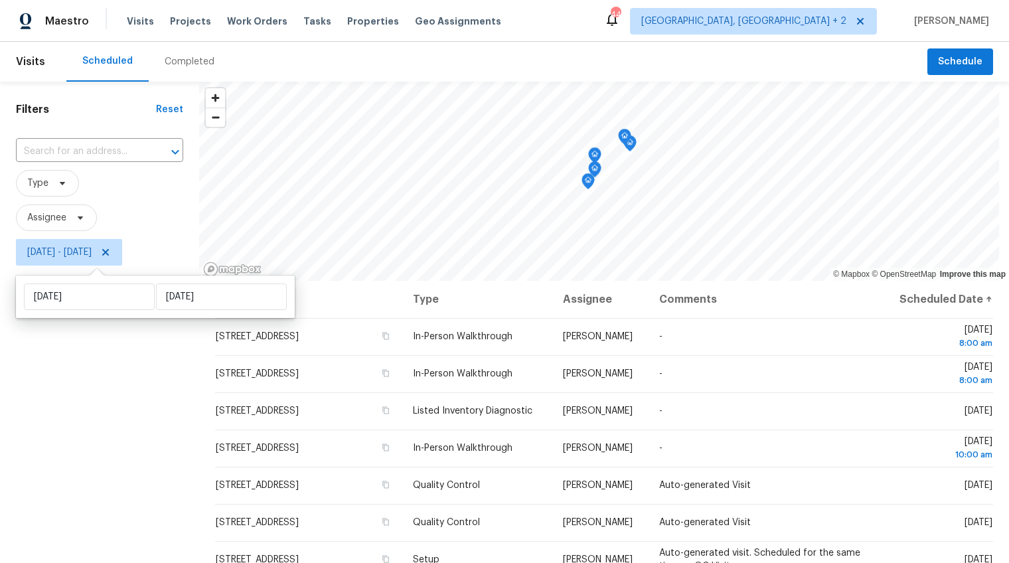
click at [164, 350] on div "Filters Reset ​ Type Assignee Wed, Aug 20 - Wed, Aug 20" at bounding box center [99, 406] width 199 height 649
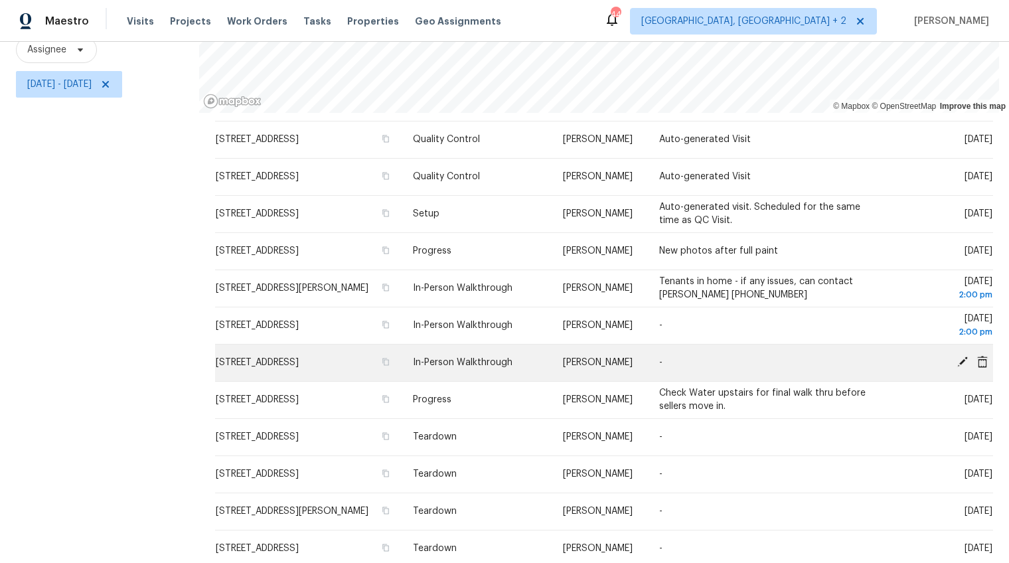
scroll to position [204, 0]
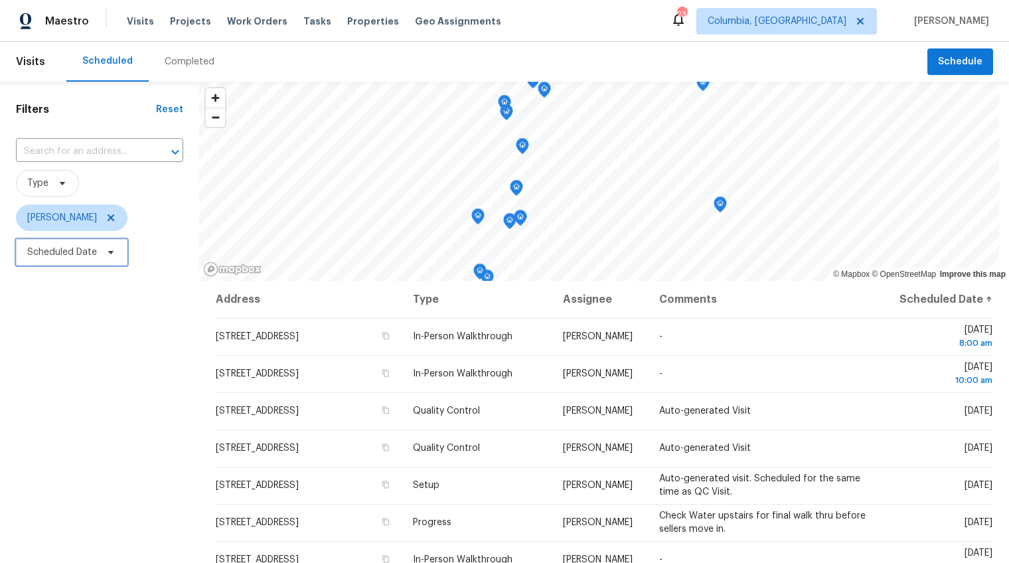
click at [79, 259] on span "Scheduled Date" at bounding box center [71, 252] width 111 height 27
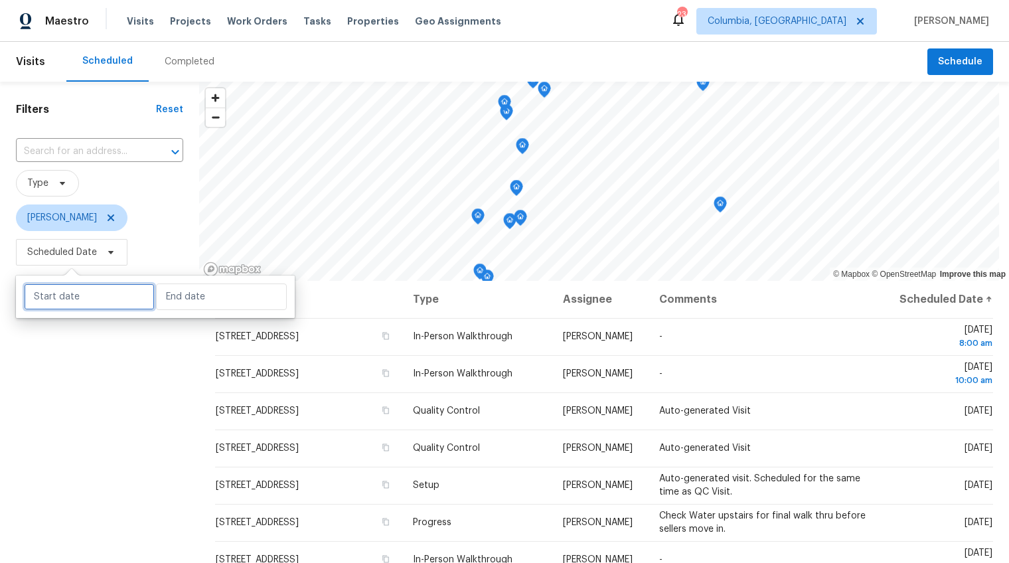
select select "7"
select select "2025"
select select "8"
select select "2025"
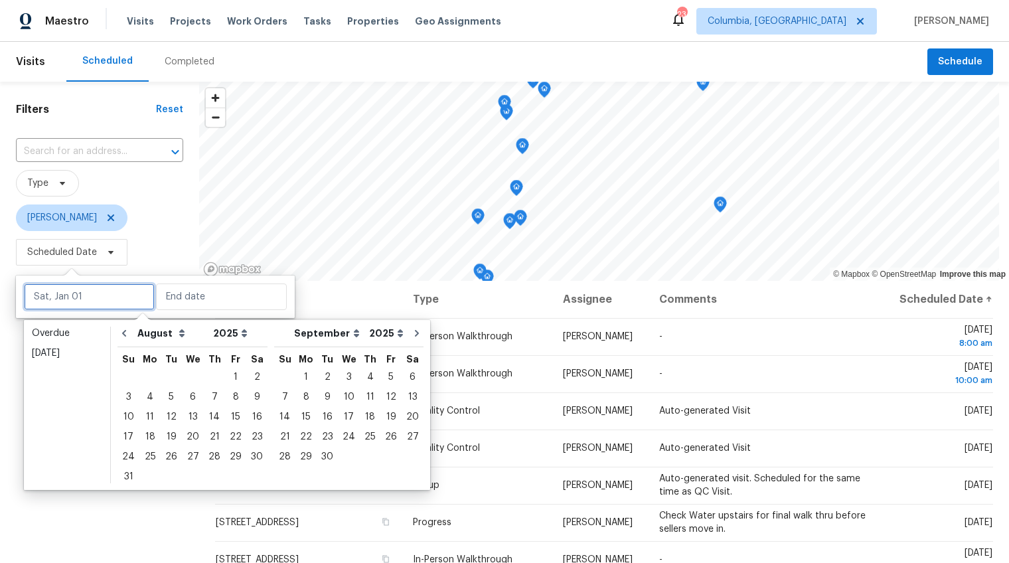
click at [79, 286] on input "text" at bounding box center [89, 296] width 131 height 27
type input "[DATE]"
click at [186, 434] on div "20" at bounding box center [193, 436] width 22 height 19
type input "[DATE]"
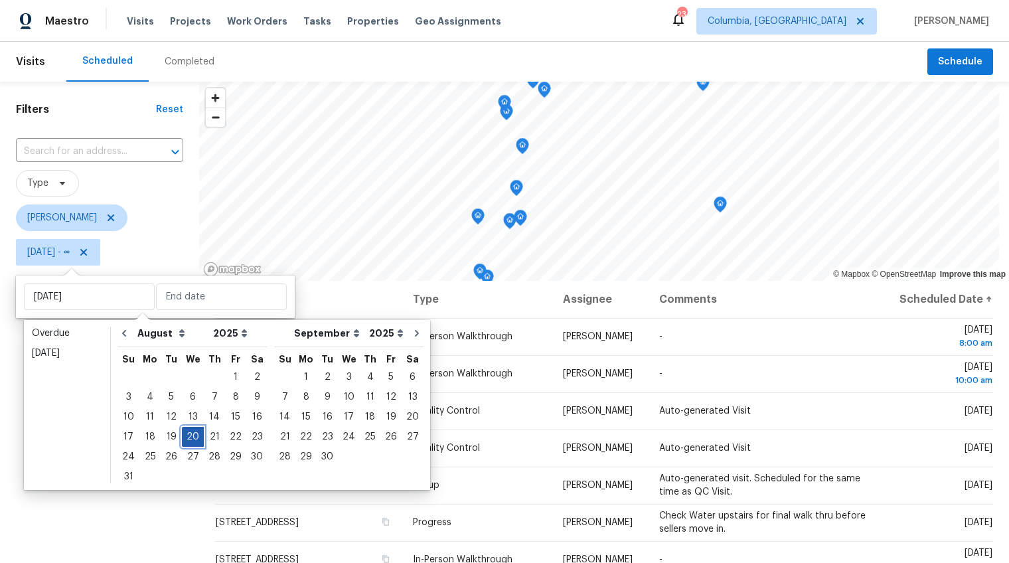
click at [186, 434] on div "20" at bounding box center [193, 436] width 22 height 19
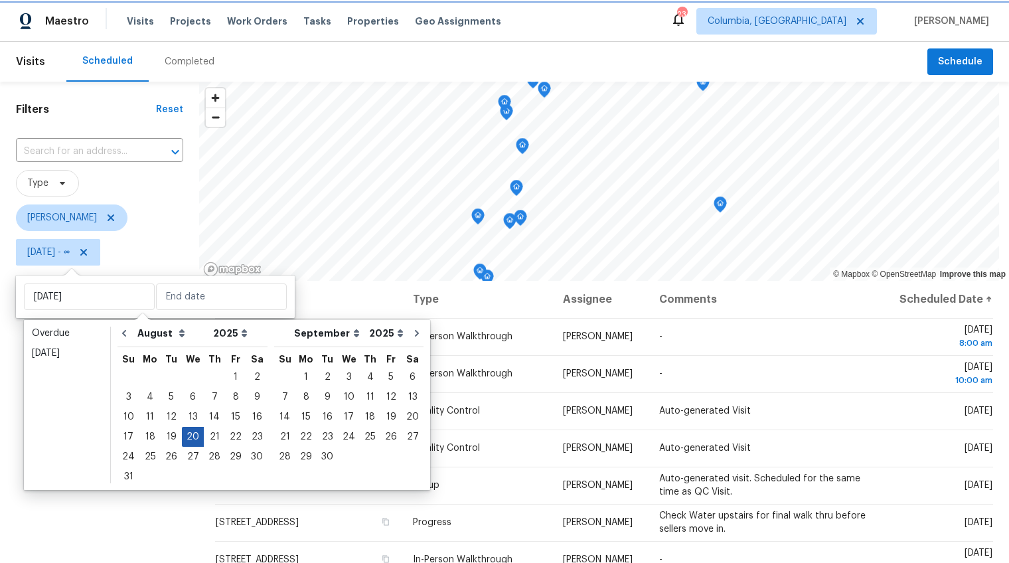
type input "[DATE]"
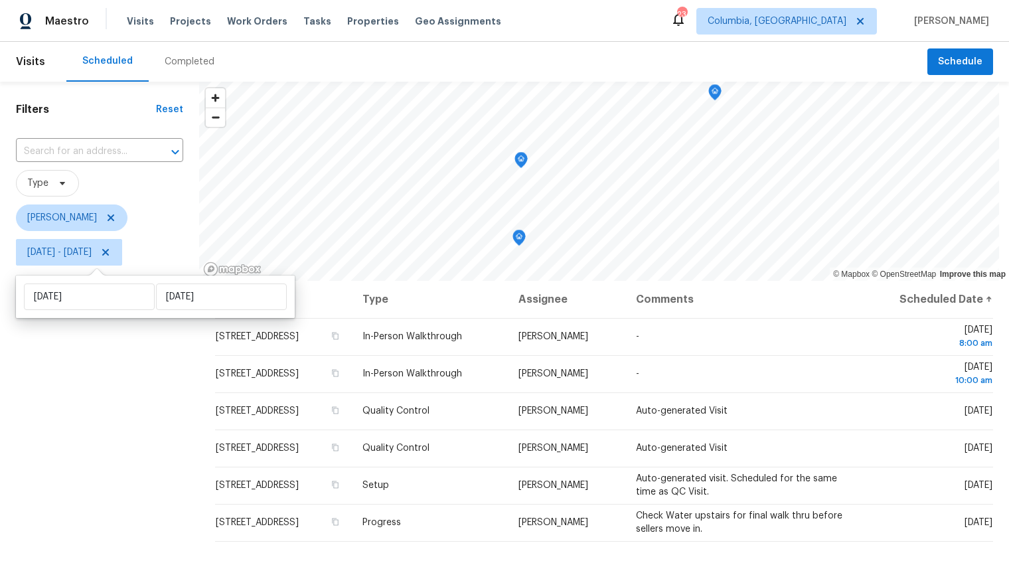
click at [133, 435] on div "Filters Reset ​ Type [PERSON_NAME] [DATE] - [DATE]" at bounding box center [99, 406] width 199 height 649
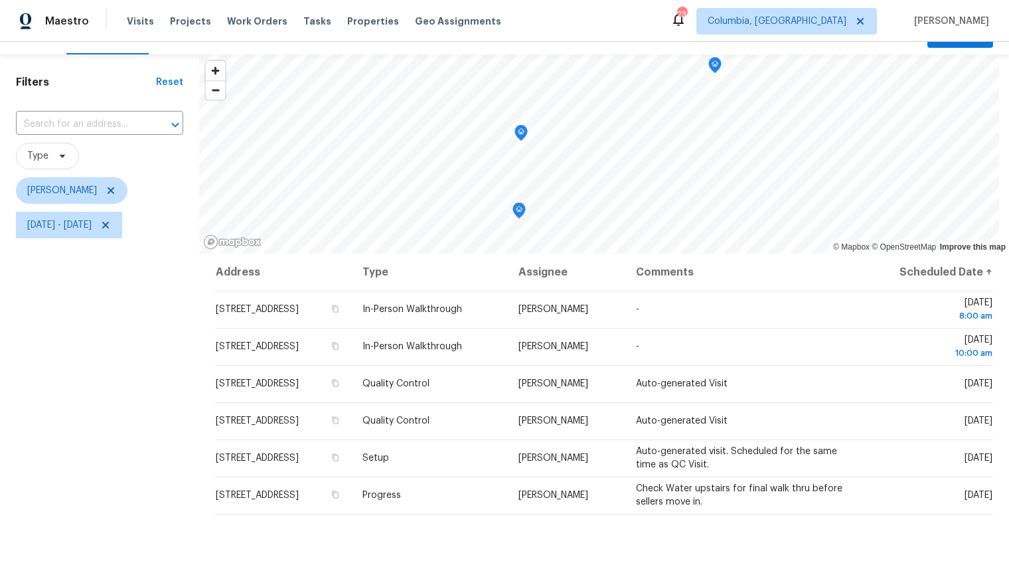
scroll to position [13, 0]
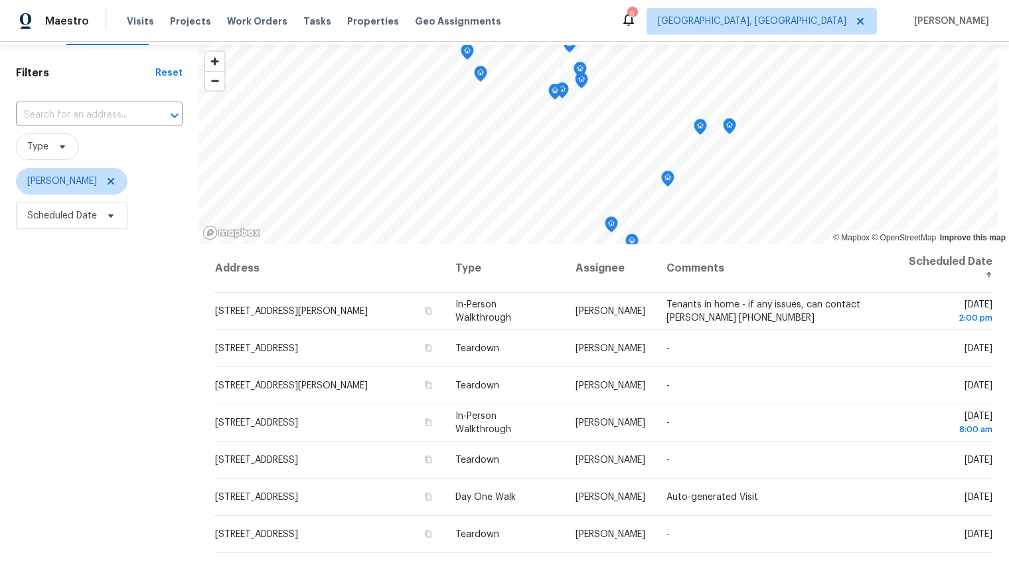
scroll to position [52, 0]
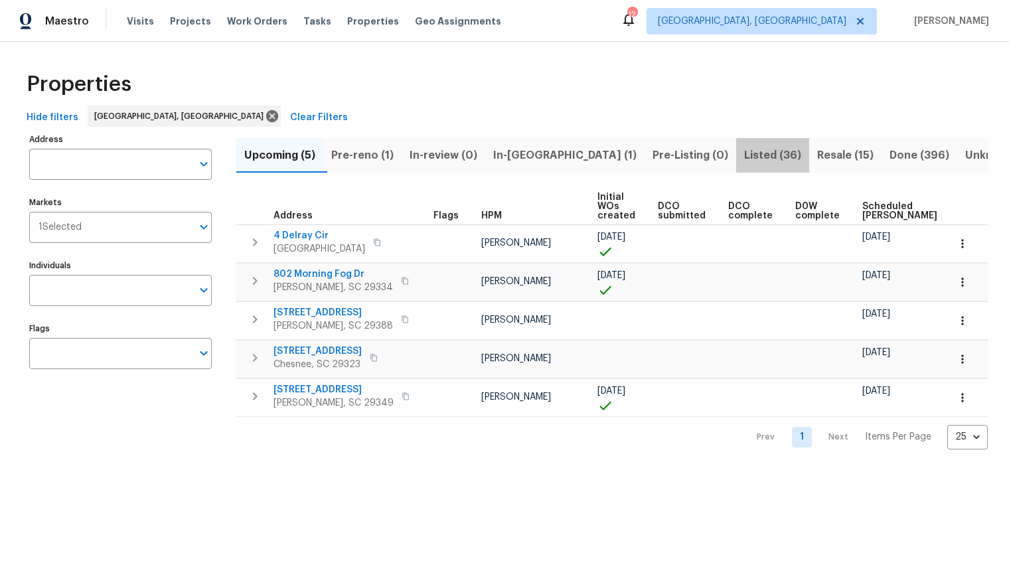
click at [744, 153] on span "Listed (36)" at bounding box center [772, 155] width 57 height 19
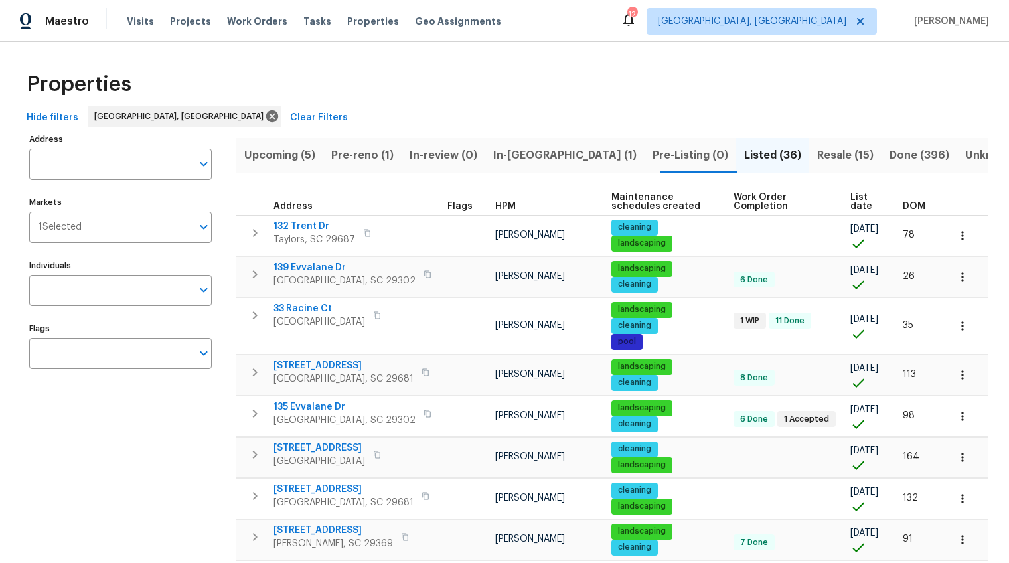
click at [910, 204] on span "DOM" at bounding box center [913, 206] width 23 height 9
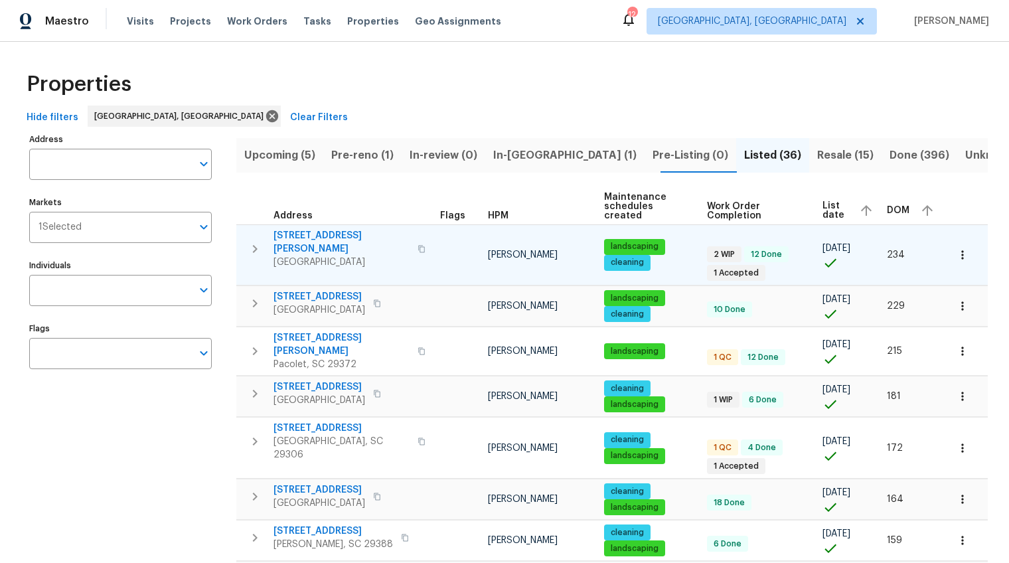
click at [304, 234] on span "[STREET_ADDRESS][PERSON_NAME]" at bounding box center [341, 242] width 136 height 27
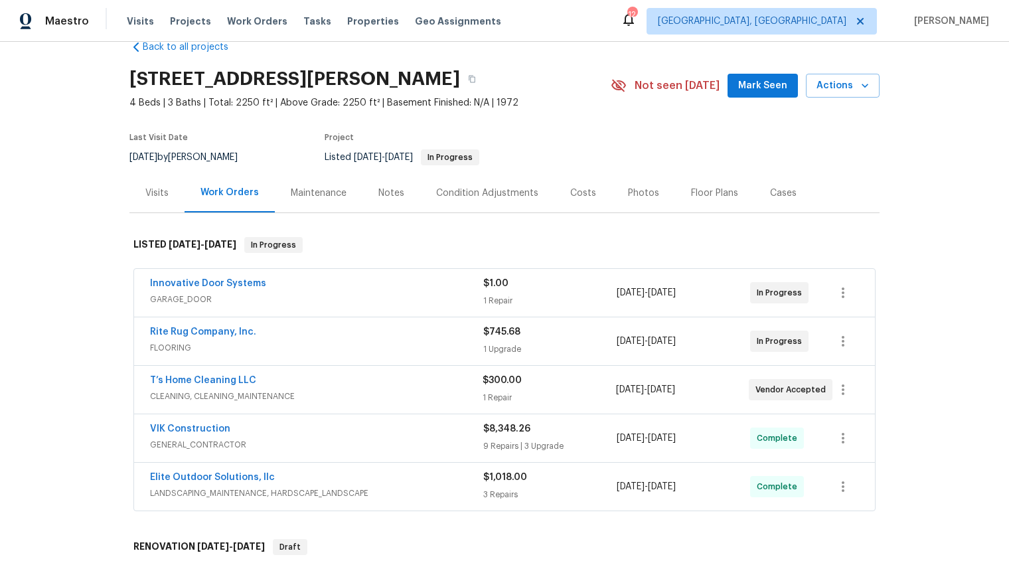
scroll to position [33, 0]
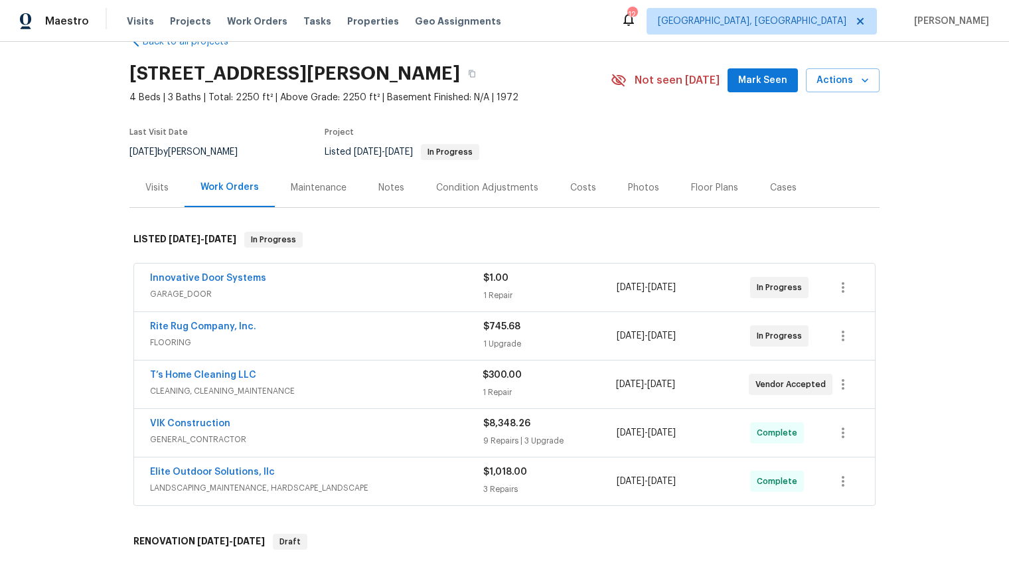
click at [313, 326] on div "Rite Rug Company, Inc." at bounding box center [316, 328] width 333 height 16
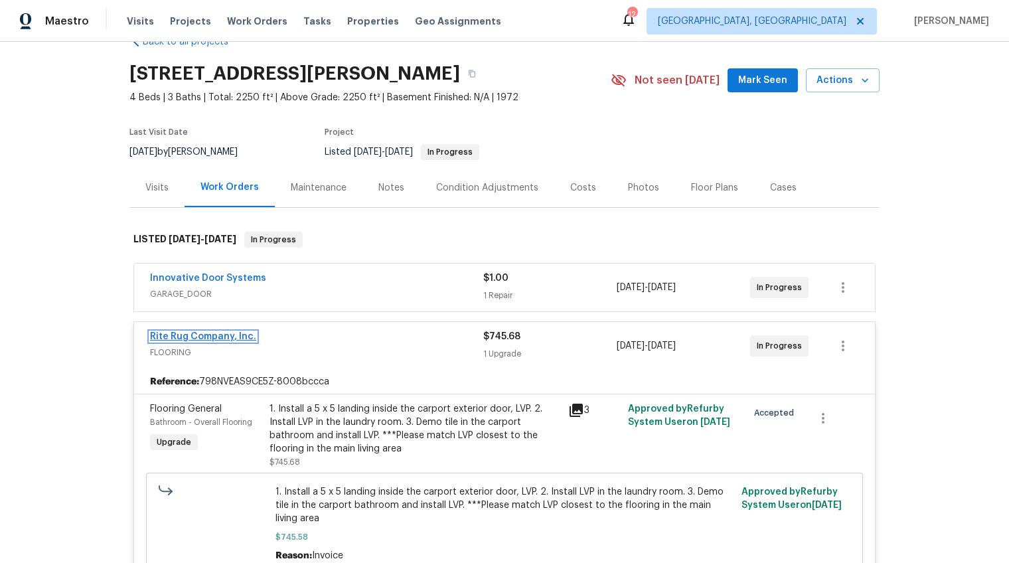
click at [212, 332] on link "Rite Rug Company, Inc." at bounding box center [203, 336] width 106 height 9
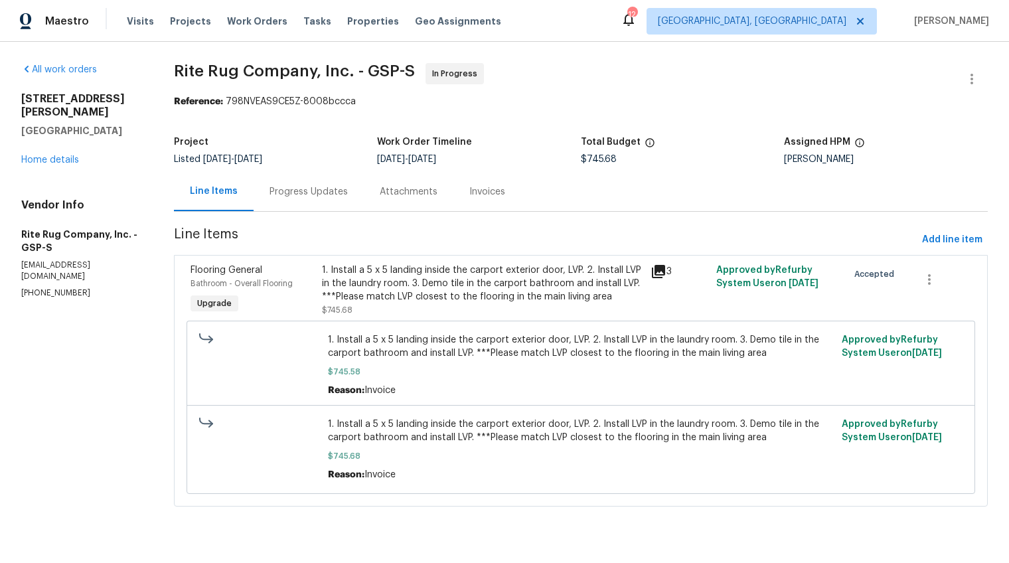
click at [313, 202] on div "Progress Updates" at bounding box center [308, 191] width 110 height 39
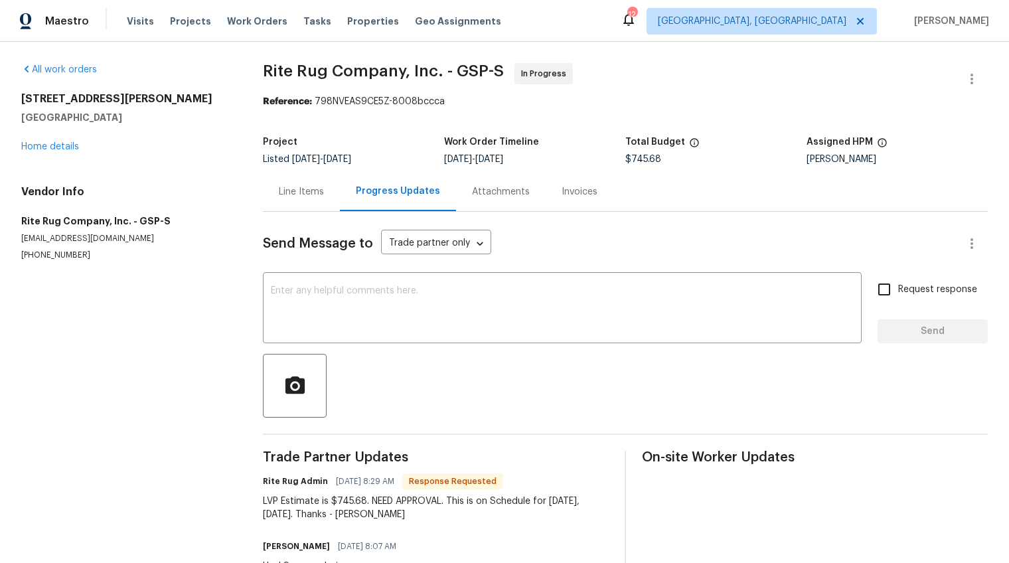
click at [309, 201] on div "Line Items" at bounding box center [301, 191] width 77 height 39
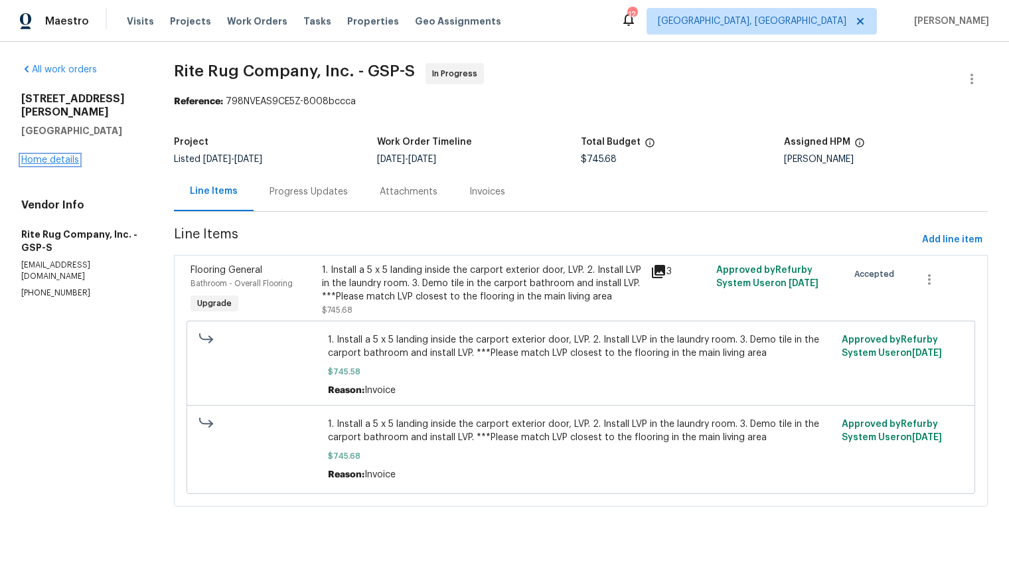
click at [52, 155] on link "Home details" at bounding box center [50, 159] width 58 height 9
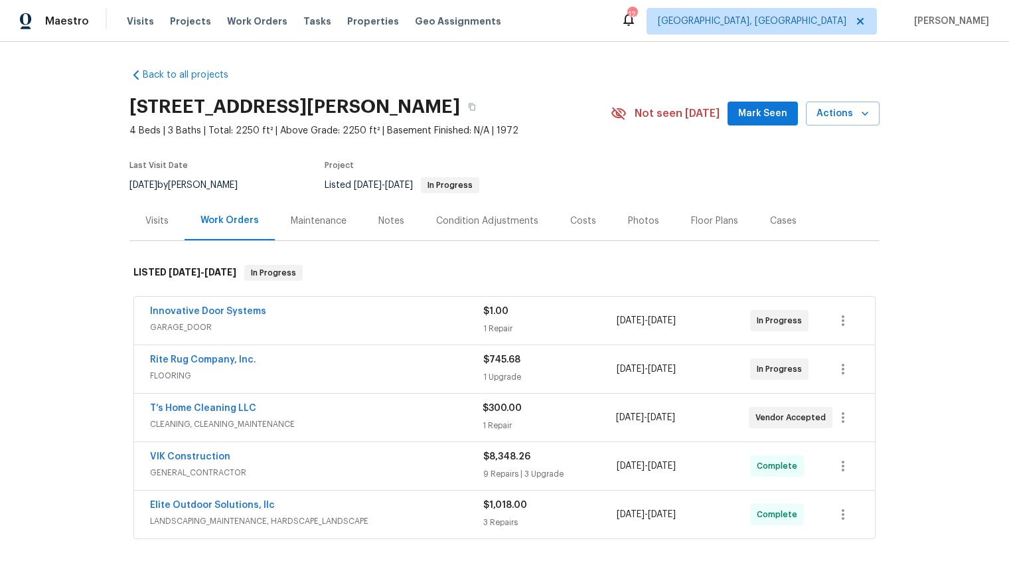
click at [383, 224] on div "Notes" at bounding box center [391, 220] width 26 height 13
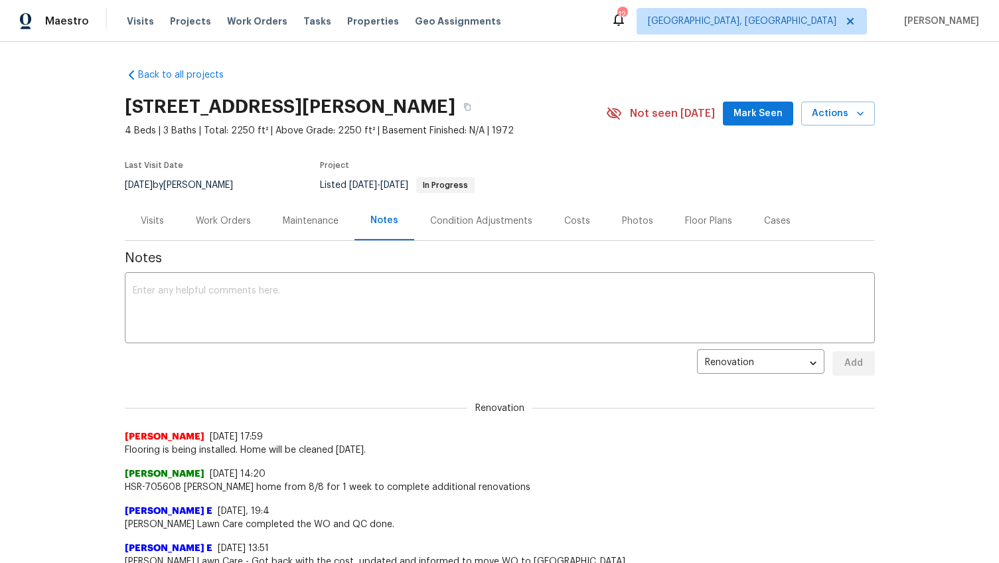
click at [223, 222] on div "Work Orders" at bounding box center [223, 220] width 55 height 13
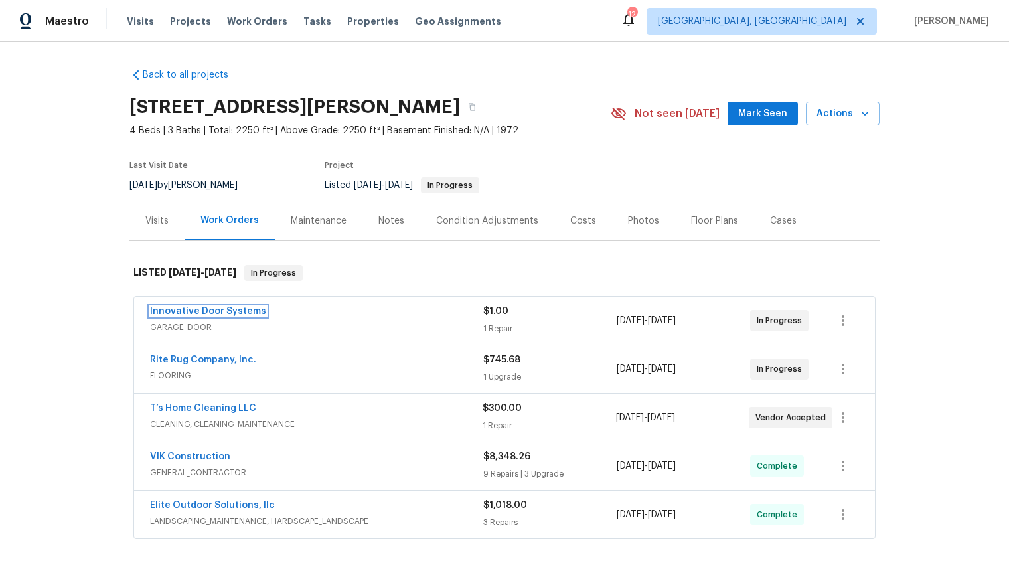
click at [233, 313] on link "Innovative Door Systems" at bounding box center [208, 311] width 116 height 9
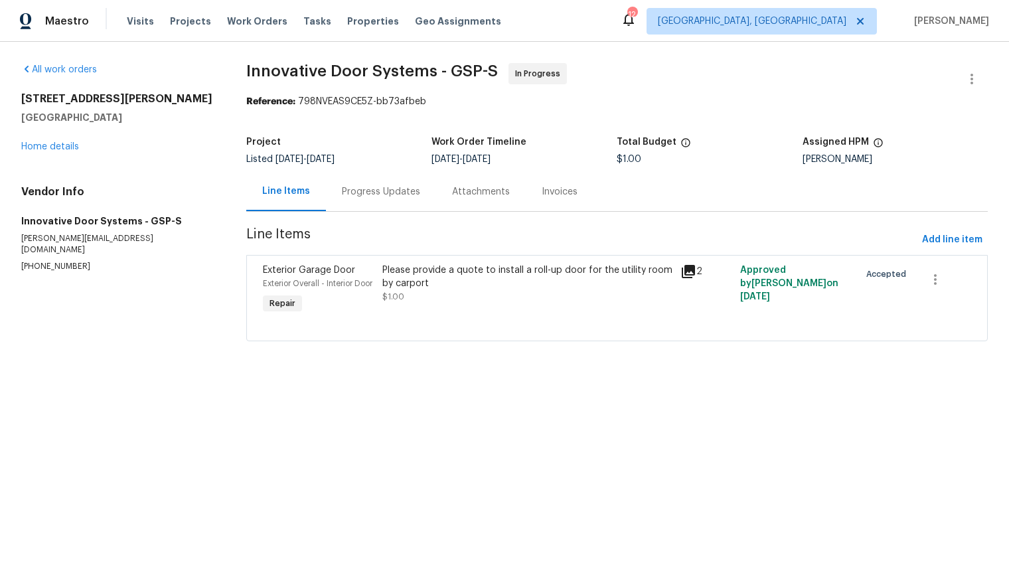
click at [358, 199] on div "Progress Updates" at bounding box center [381, 191] width 110 height 39
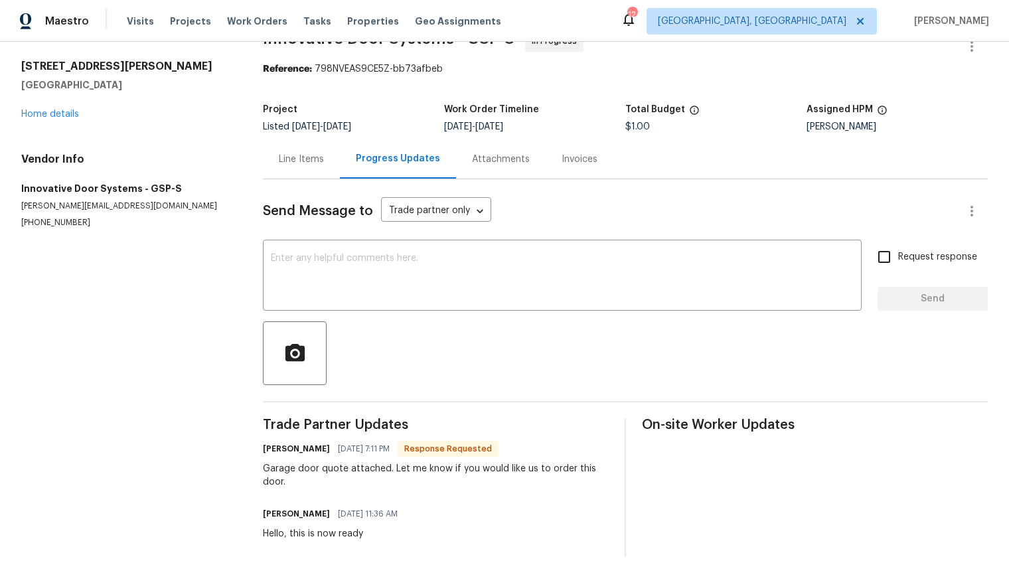
scroll to position [58, 0]
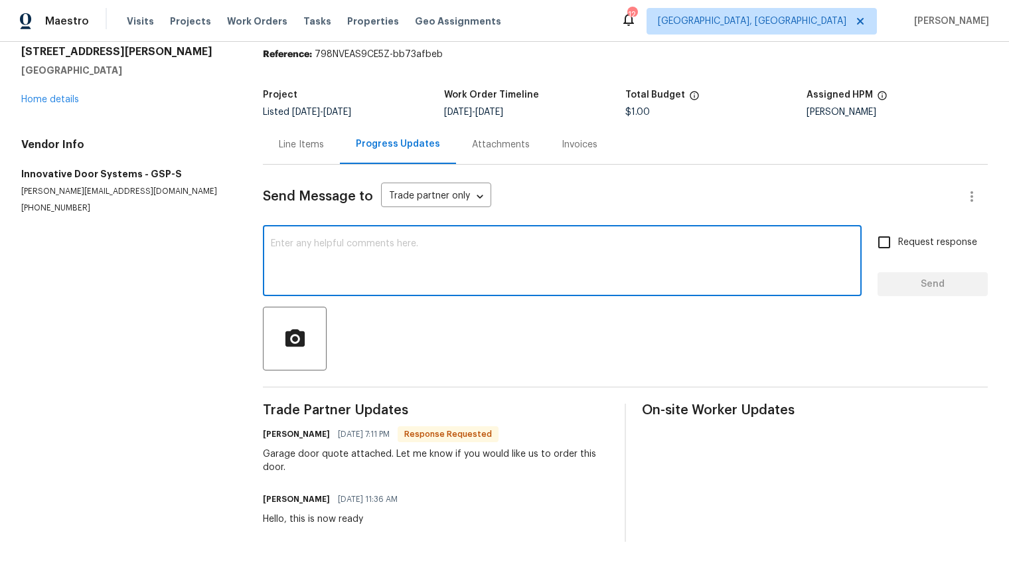
click at [370, 248] on textarea at bounding box center [562, 262] width 583 height 46
type textarea "We will not be moving forward, thank you"
click at [870, 234] on input "Request response" at bounding box center [884, 242] width 28 height 28
checkbox input "true"
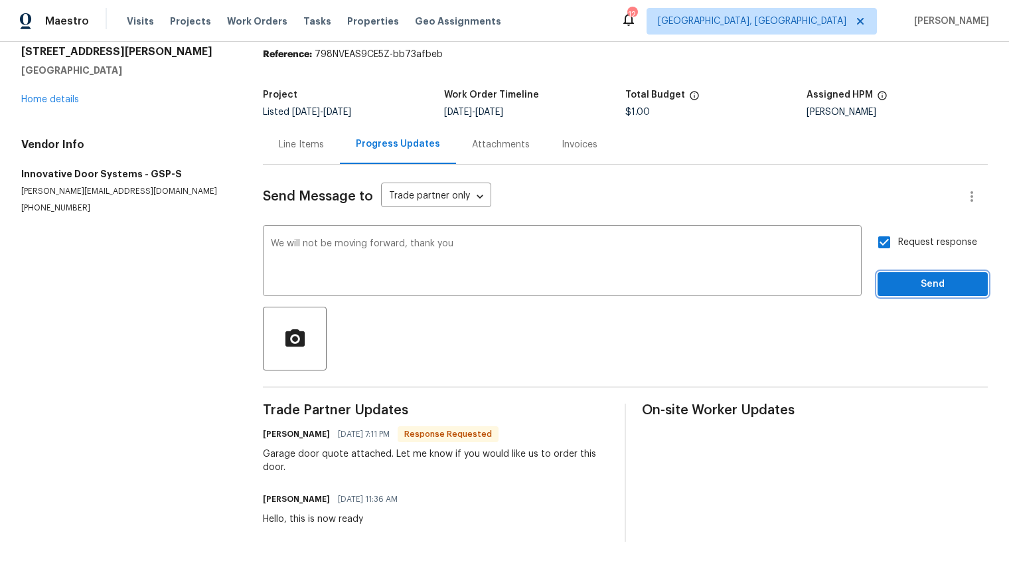
click at [888, 276] on span "Send" at bounding box center [932, 284] width 89 height 17
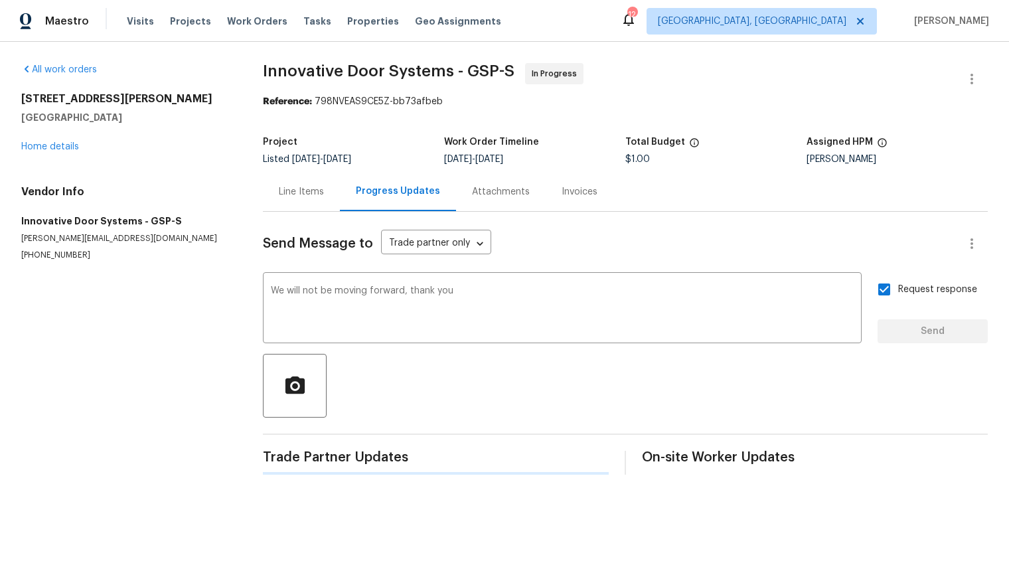
scroll to position [0, 0]
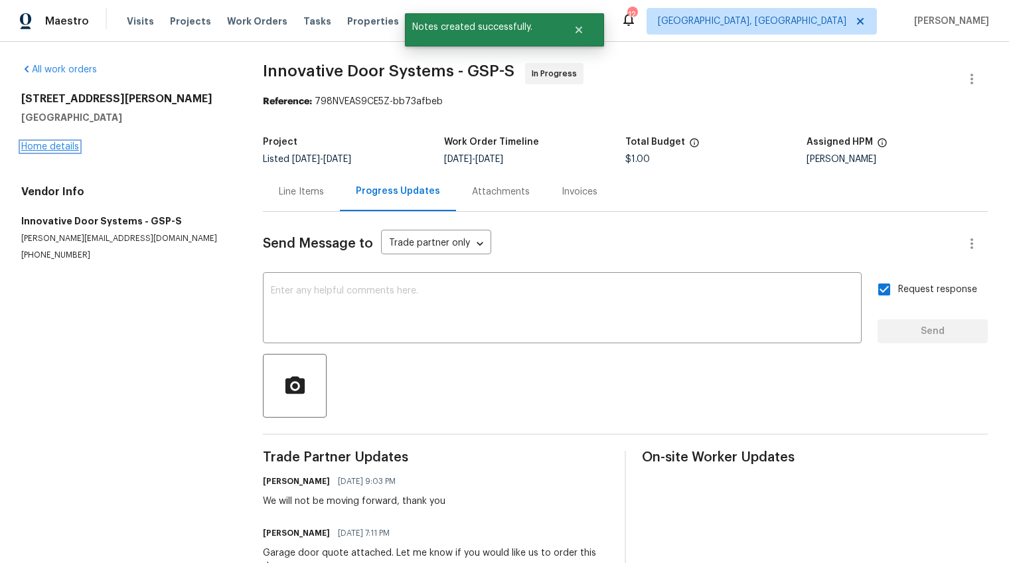
click at [59, 147] on link "Home details" at bounding box center [50, 146] width 58 height 9
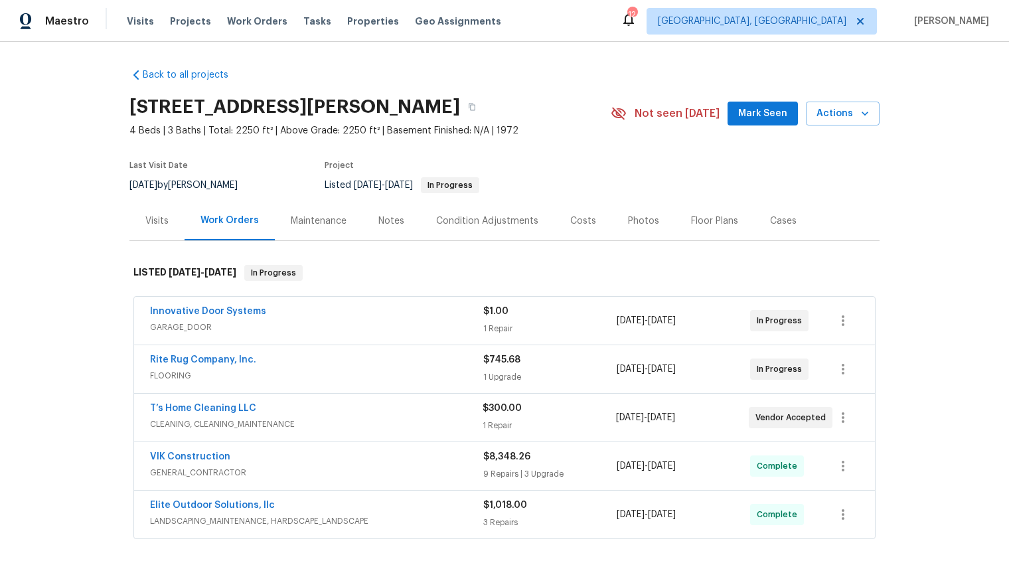
scroll to position [33, 0]
